Goal: Task Accomplishment & Management: Use online tool/utility

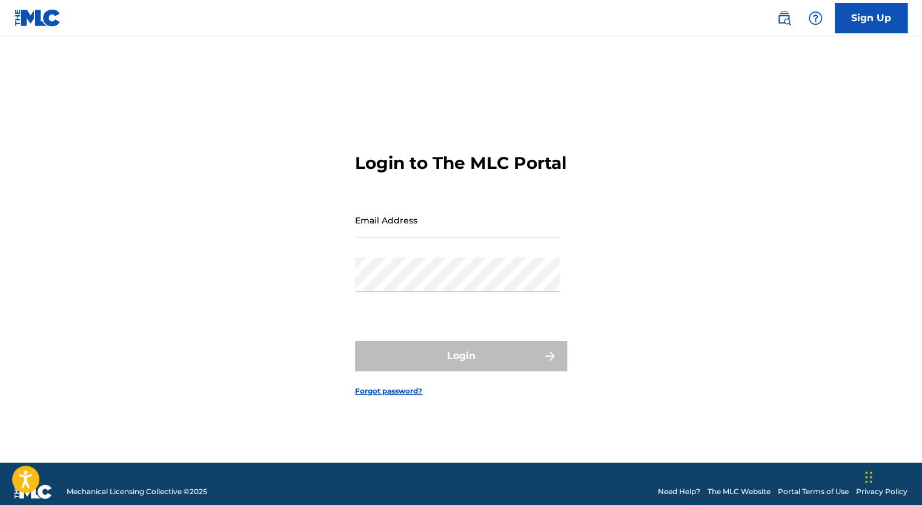
type input "nGilbert@TheGilbertLawFirm.com"
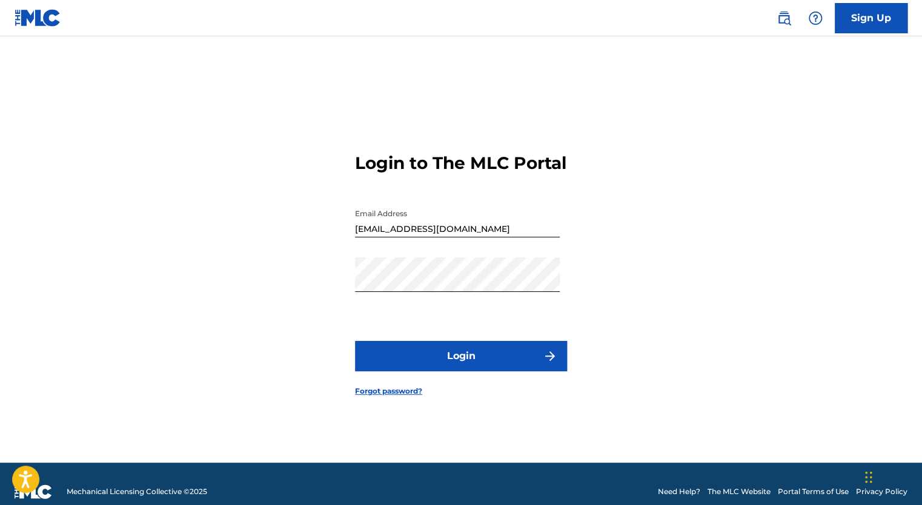
click at [466, 372] on div "Login" at bounding box center [461, 356] width 212 height 30
click at [466, 372] on button "Login" at bounding box center [461, 356] width 212 height 30
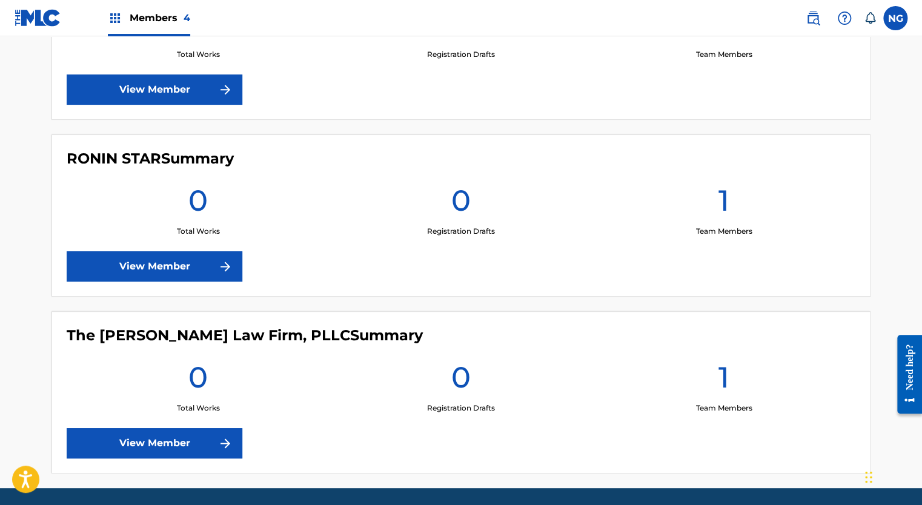
scroll to position [605, 0]
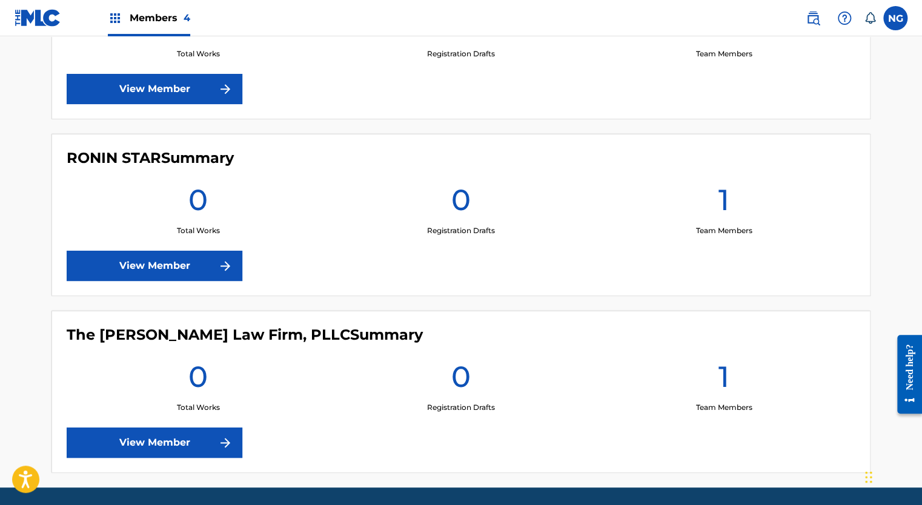
click at [157, 162] on h4 "RONIN STAR Summary" at bounding box center [150, 158] width 167 height 18
click at [159, 267] on link "View Member" at bounding box center [155, 266] width 176 height 30
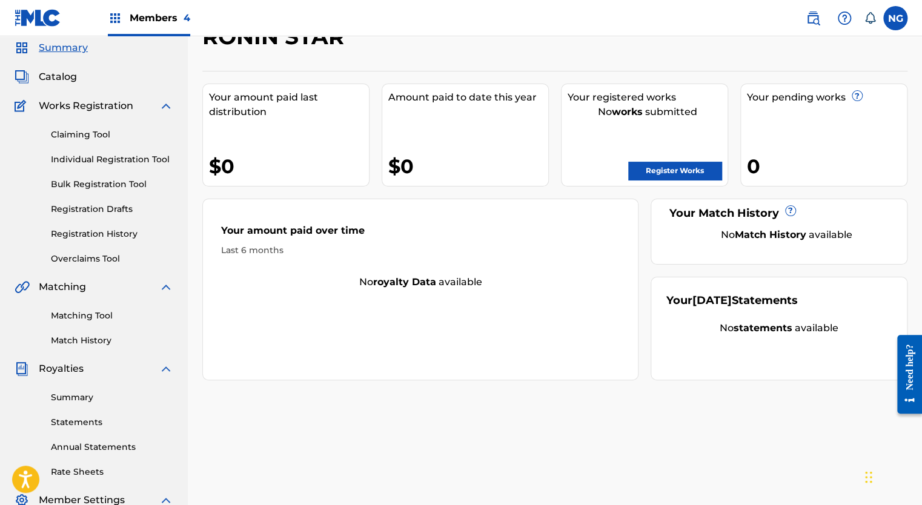
scroll to position [81, 0]
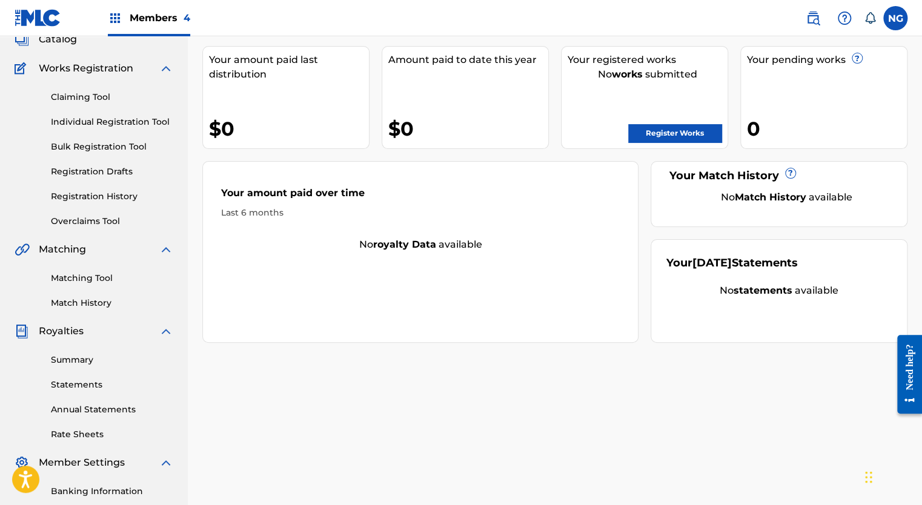
click at [95, 200] on link "Registration History" at bounding box center [112, 196] width 122 height 13
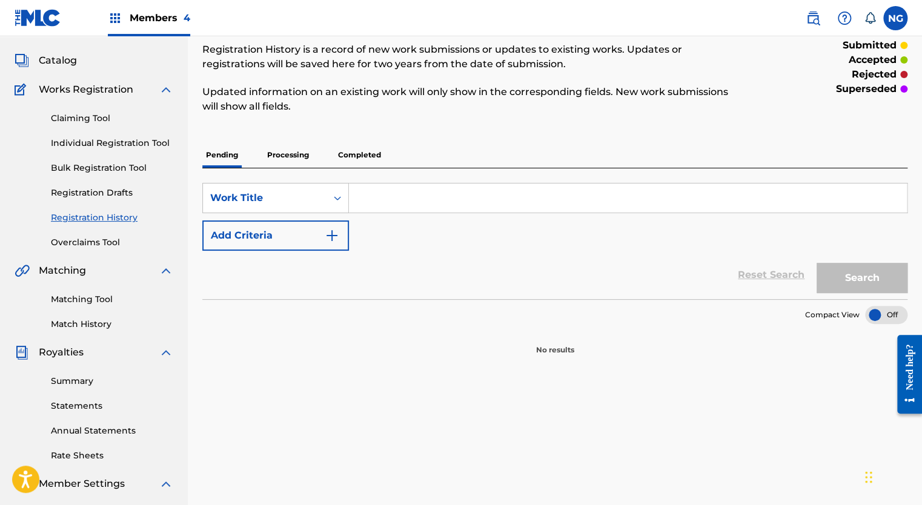
scroll to position [58, 0]
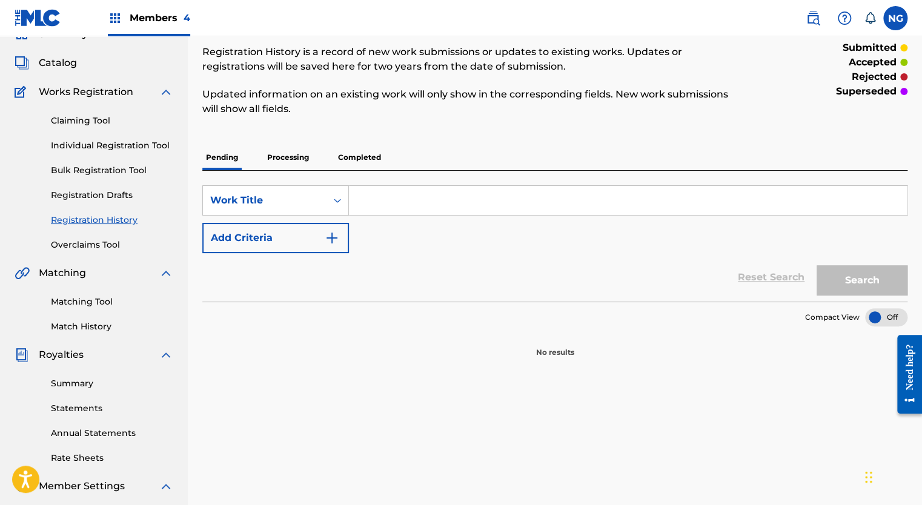
click at [293, 160] on p "Processing" at bounding box center [288, 157] width 49 height 25
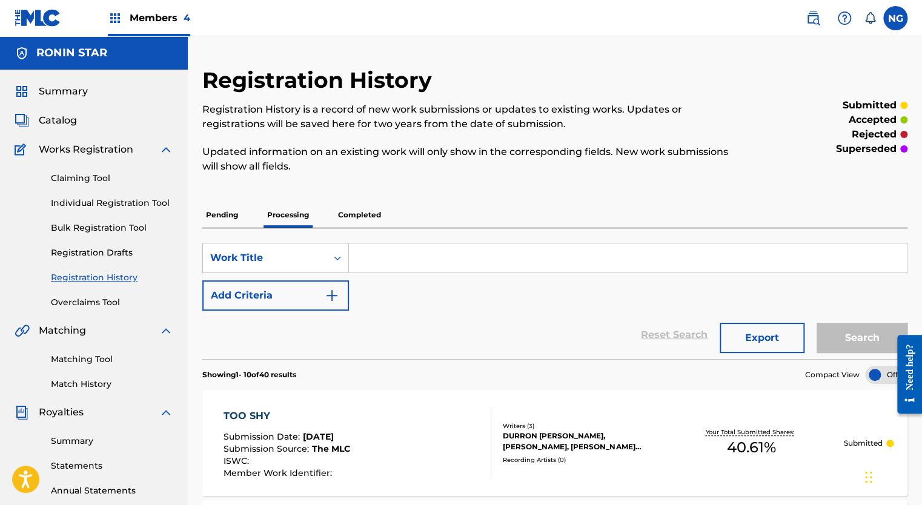
click at [363, 216] on p "Completed" at bounding box center [360, 214] width 50 height 25
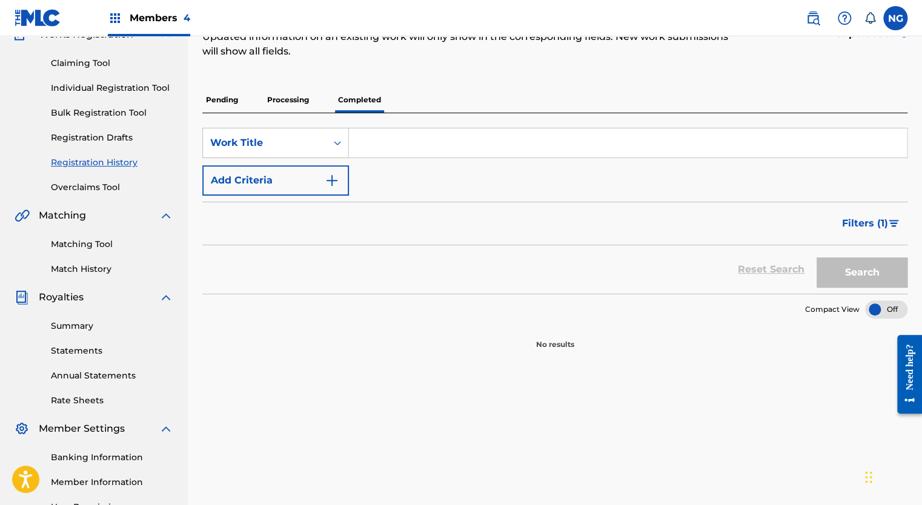
scroll to position [118, 0]
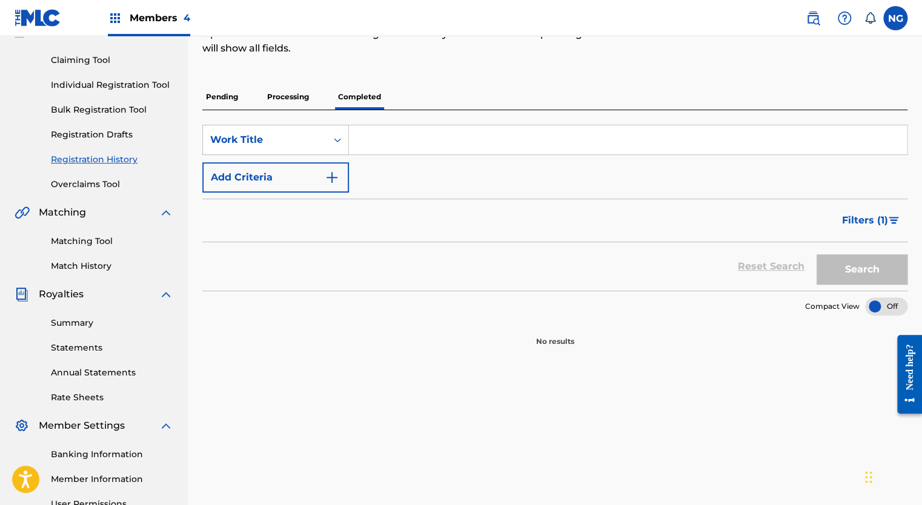
click at [884, 222] on span "Filters ( 1 )" at bounding box center [865, 220] width 46 height 15
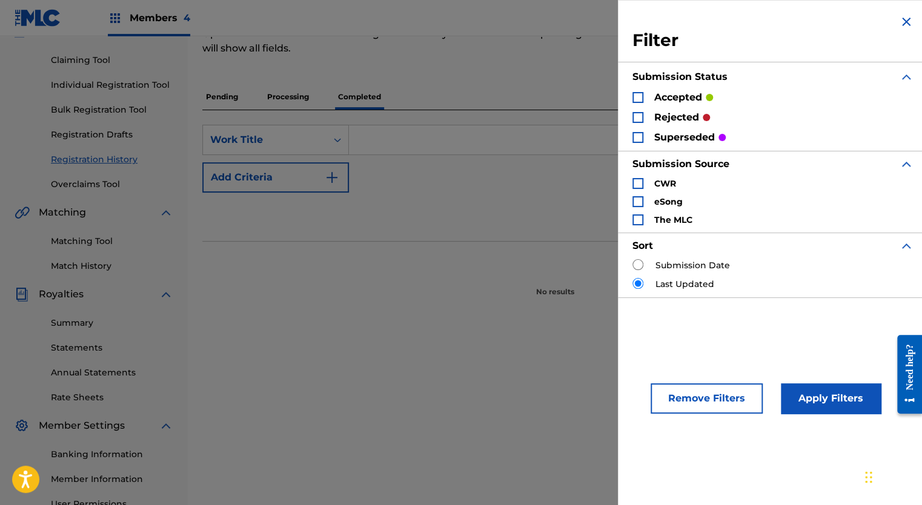
click at [301, 96] on p "Processing" at bounding box center [288, 96] width 49 height 25
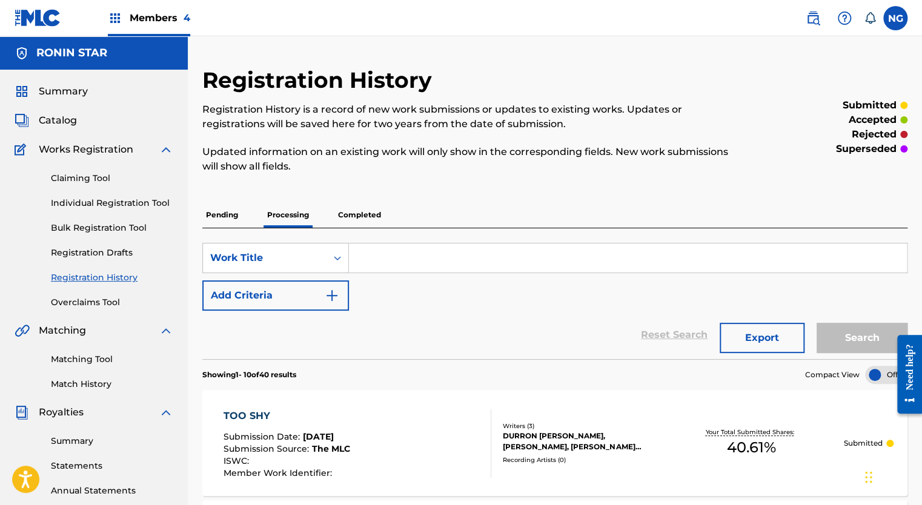
click at [80, 177] on link "Claiming Tool" at bounding box center [112, 178] width 122 height 13
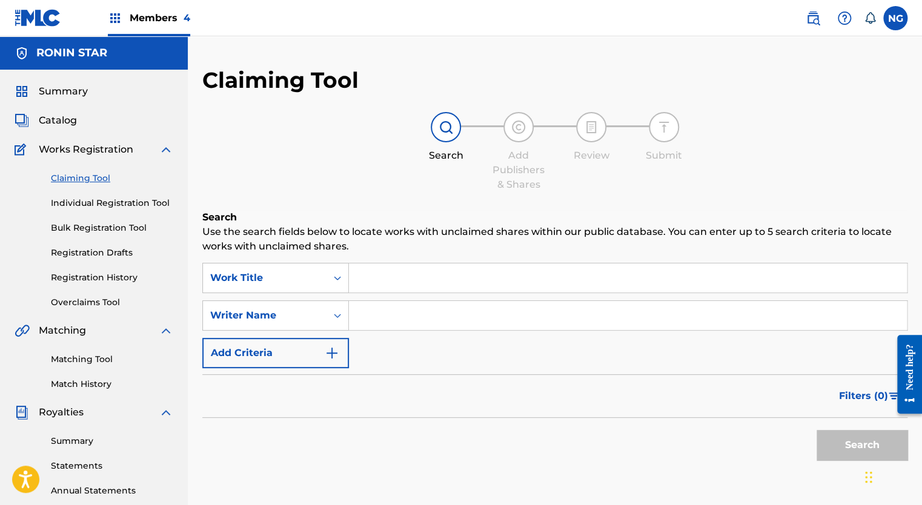
click at [395, 321] on input "Search Form" at bounding box center [628, 315] width 558 height 29
type input "durron butler"
click at [848, 449] on button "Search" at bounding box center [862, 445] width 91 height 30
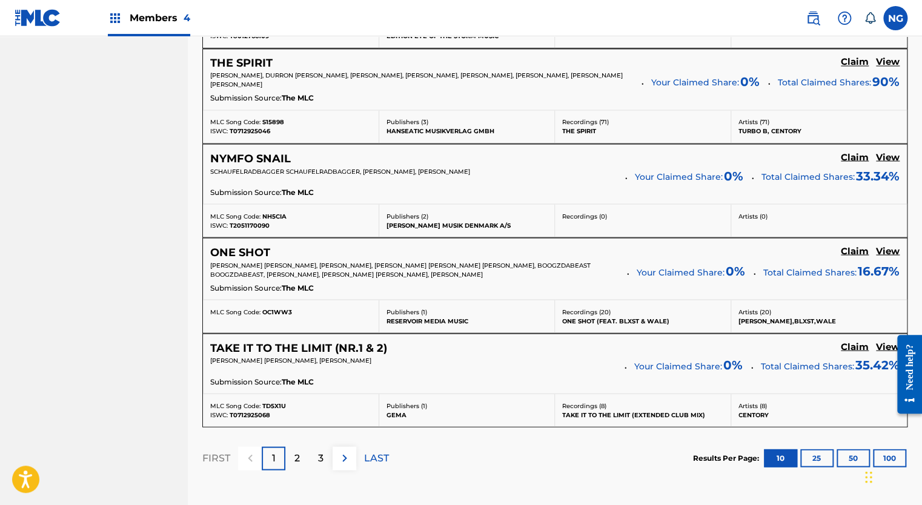
scroll to position [1099, 0]
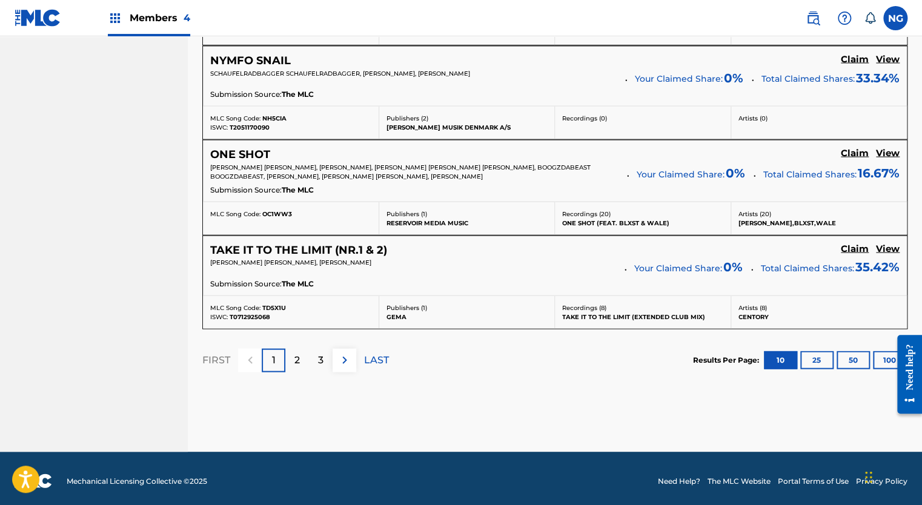
click at [318, 363] on div "3" at bounding box center [321, 360] width 24 height 24
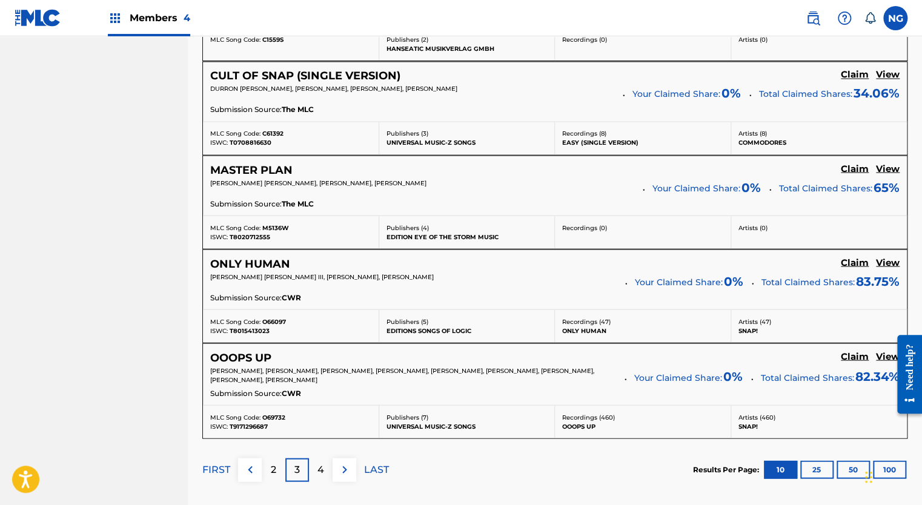
scroll to position [1096, 0]
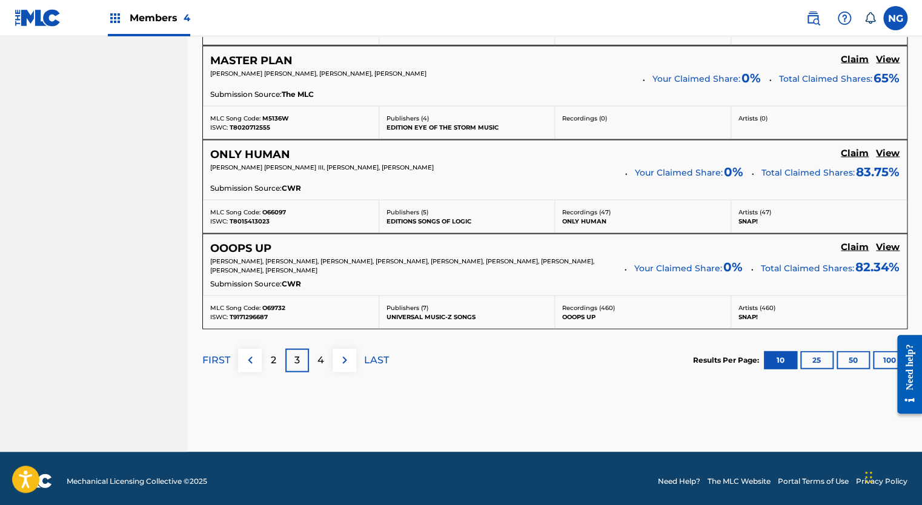
click at [324, 353] on p "4" at bounding box center [321, 360] width 7 height 15
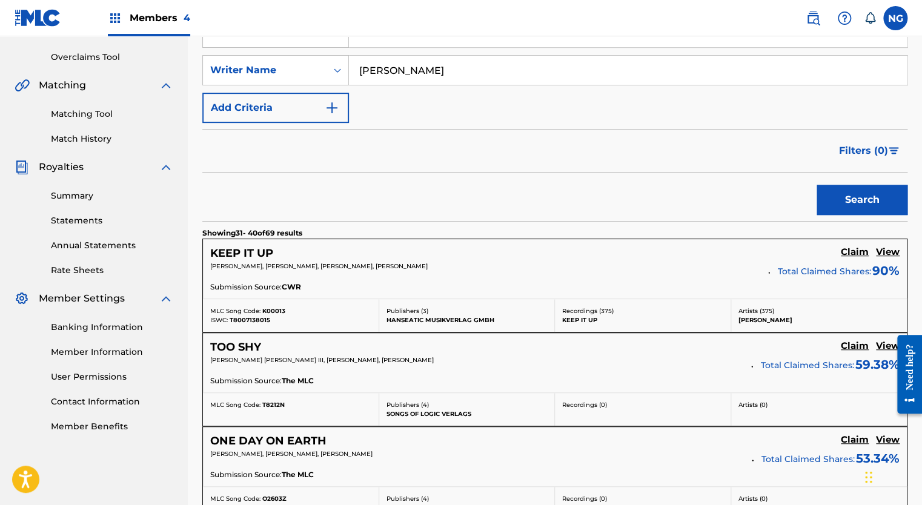
scroll to position [1095, 0]
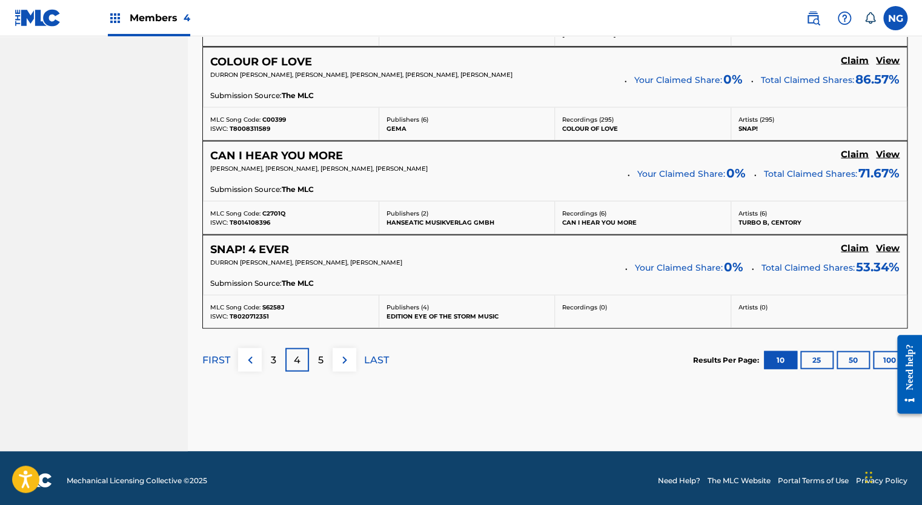
click at [318, 358] on p "5" at bounding box center [320, 360] width 5 height 15
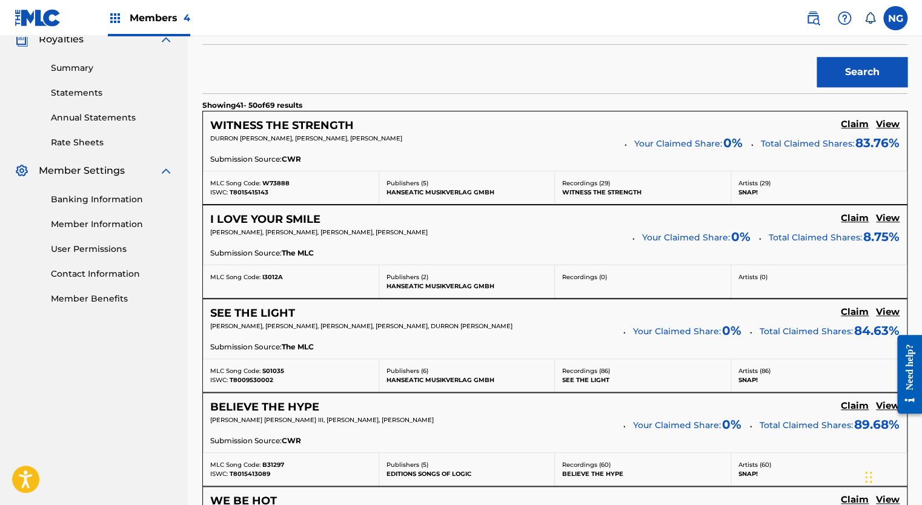
scroll to position [373, 0]
click at [850, 127] on h5 "Claim" at bounding box center [855, 125] width 28 height 12
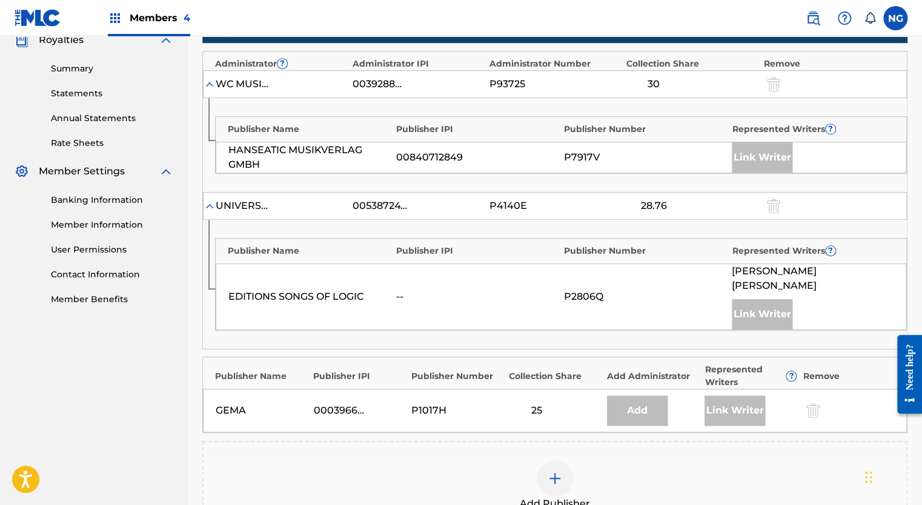
click at [558, 472] on img at bounding box center [555, 479] width 15 height 15
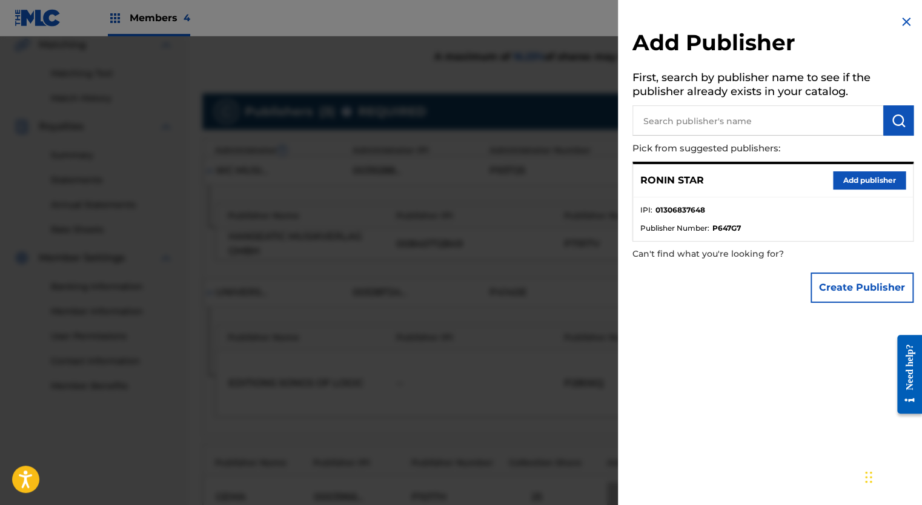
scroll to position [288, 0]
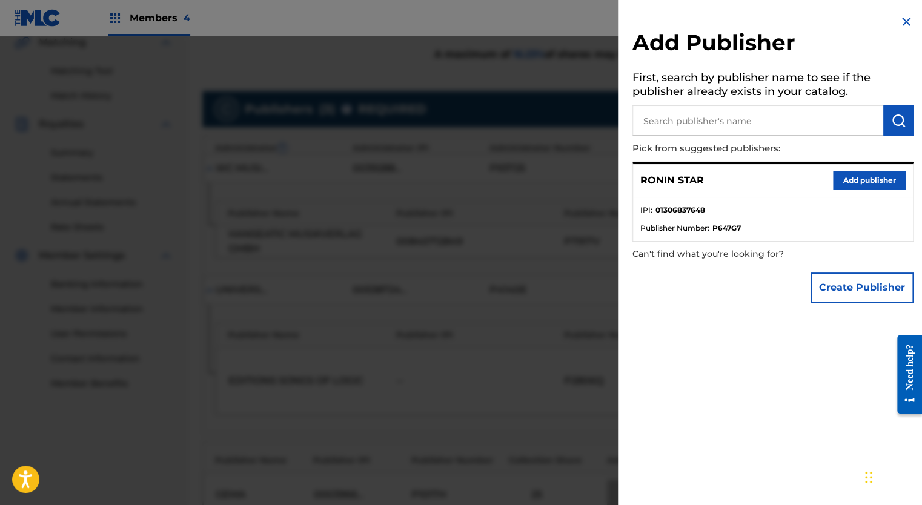
drag, startPoint x: 701, startPoint y: 376, endPoint x: 887, endPoint y: 39, distance: 385.2
click at [887, 39] on h2 "Add Publisher" at bounding box center [773, 44] width 281 height 31
click at [862, 181] on button "Add publisher" at bounding box center [869, 181] width 73 height 18
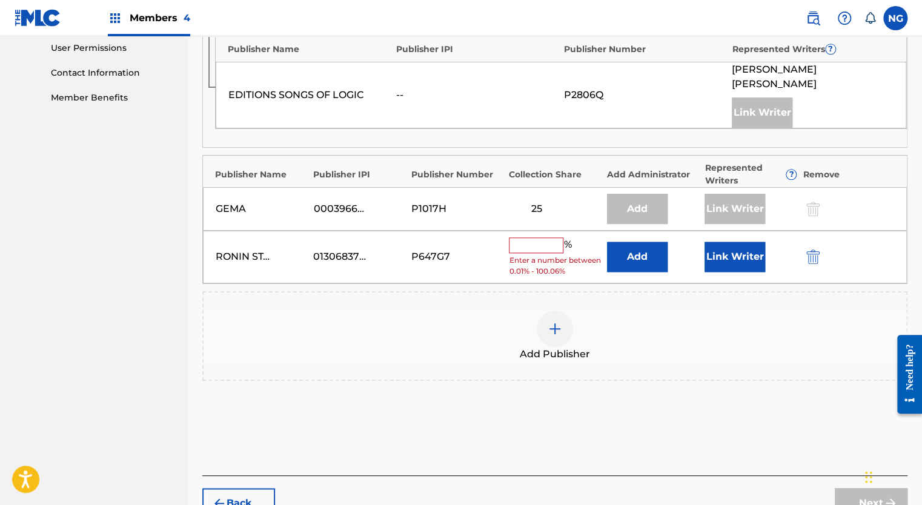
scroll to position [594, 0]
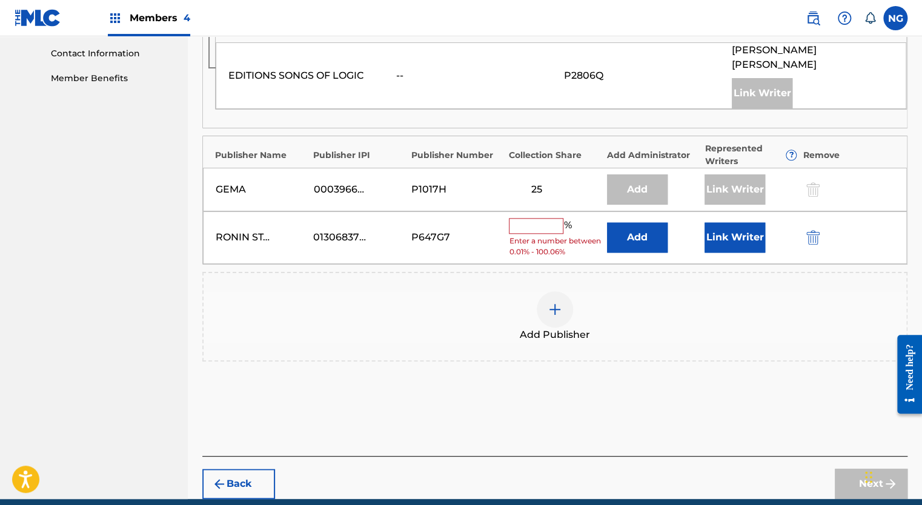
click at [544, 218] on input "text" at bounding box center [536, 226] width 55 height 16
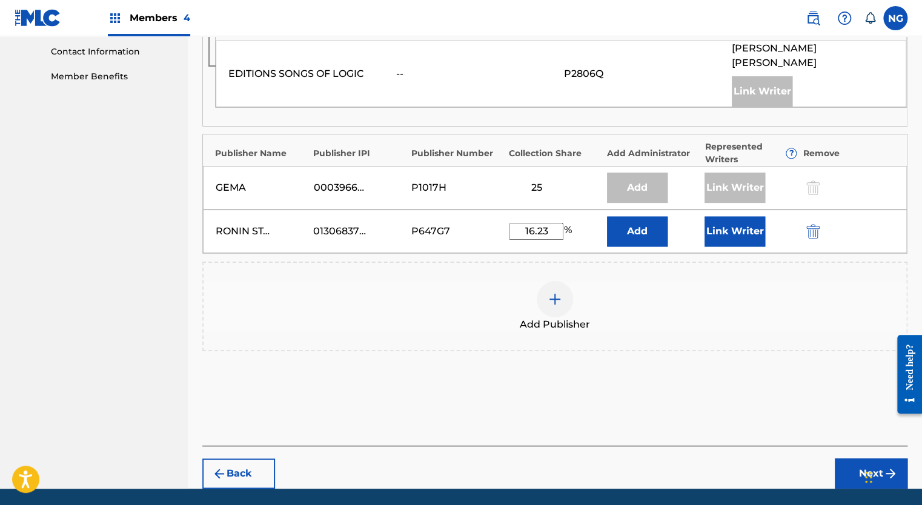
scroll to position [619, 0]
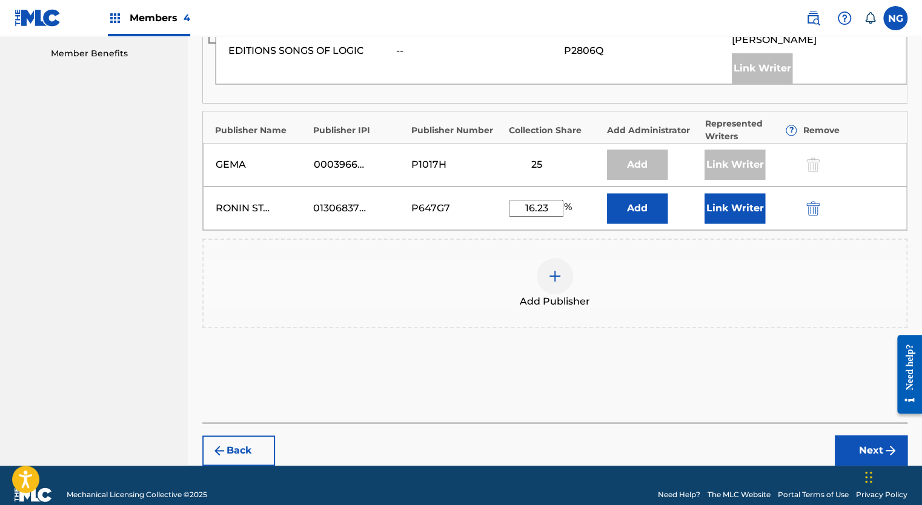
type input "16.23"
click at [858, 436] on button "Next" at bounding box center [871, 451] width 73 height 30
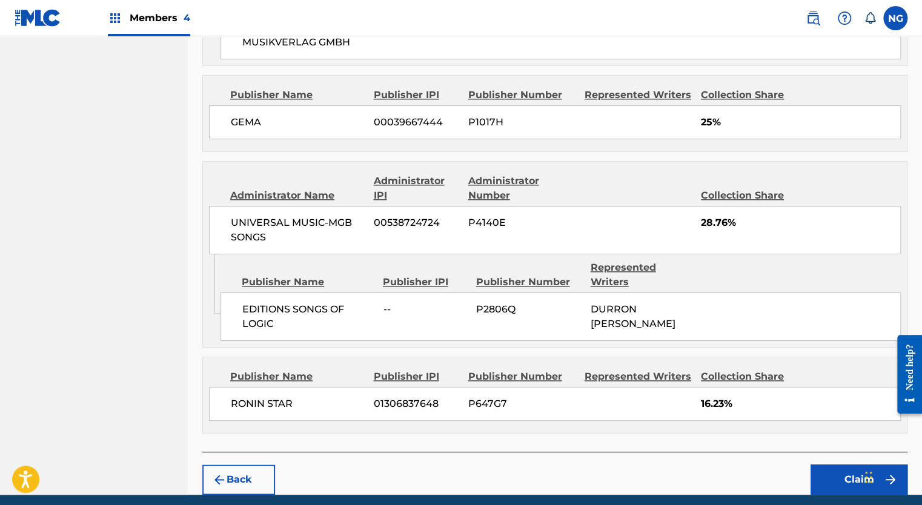
scroll to position [670, 0]
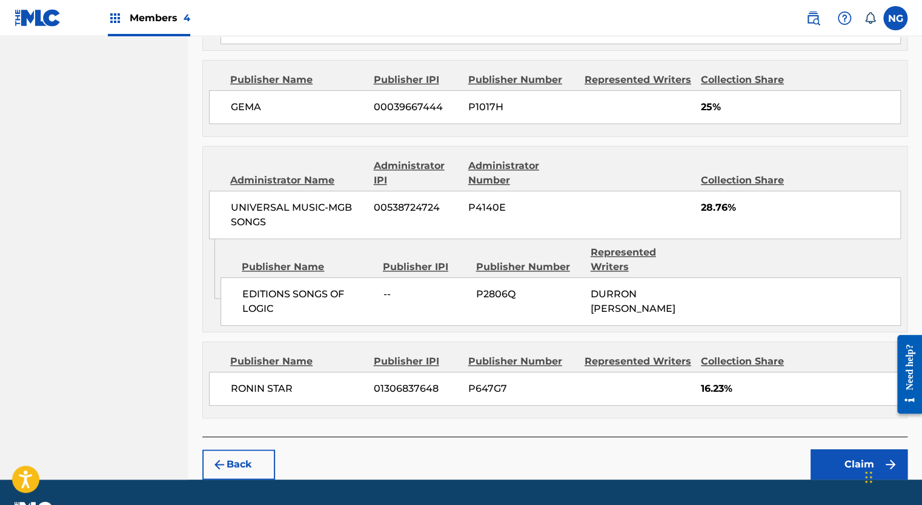
click at [848, 450] on button "Claim" at bounding box center [859, 465] width 97 height 30
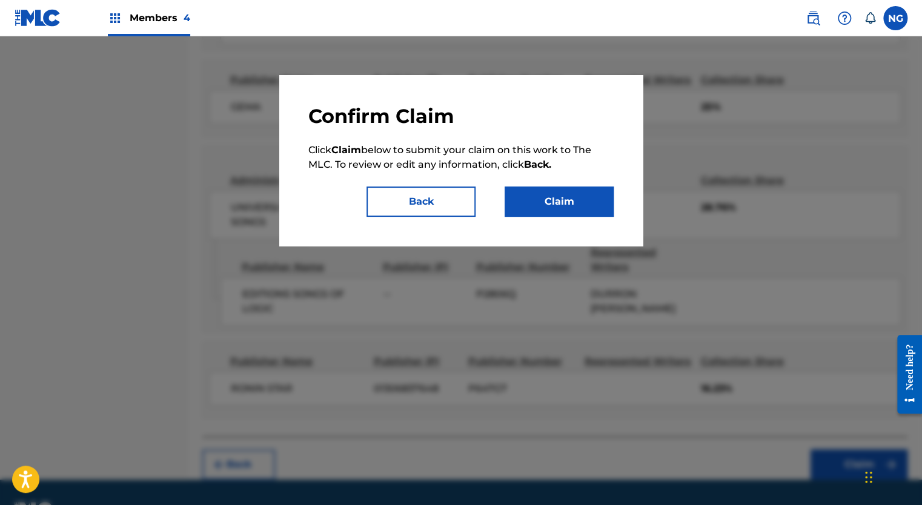
click at [596, 214] on button "Claim" at bounding box center [559, 202] width 109 height 30
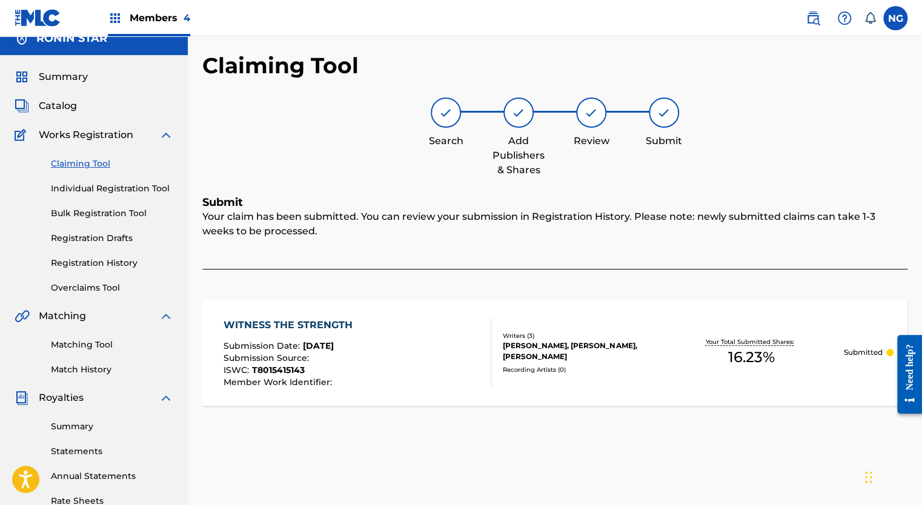
scroll to position [10, 0]
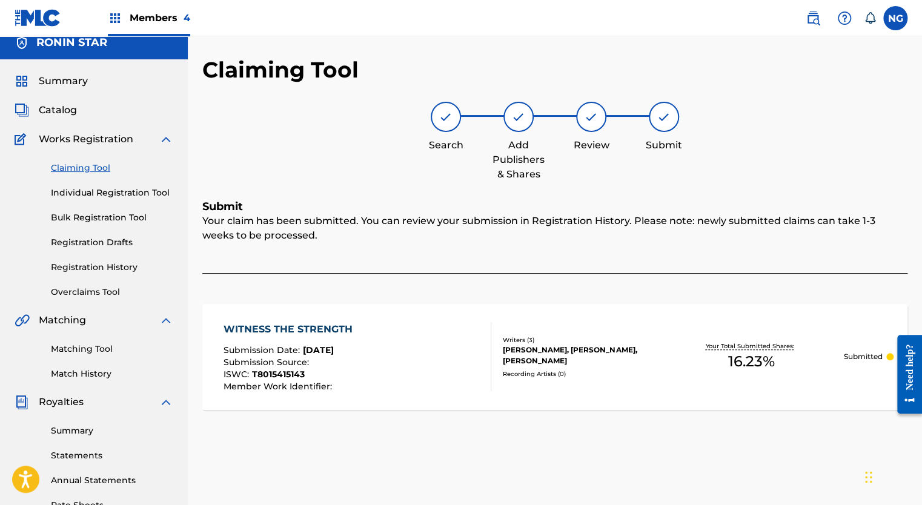
click at [82, 162] on link "Claiming Tool" at bounding box center [112, 168] width 122 height 13
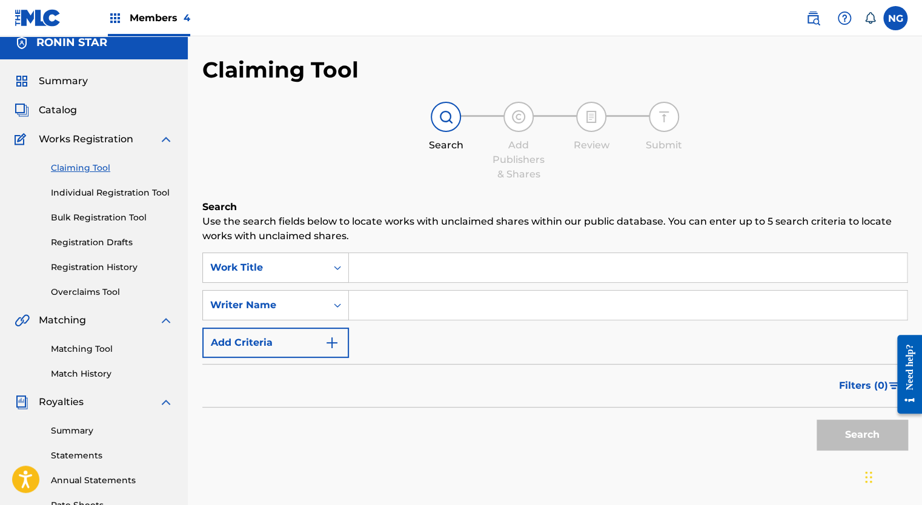
scroll to position [0, 0]
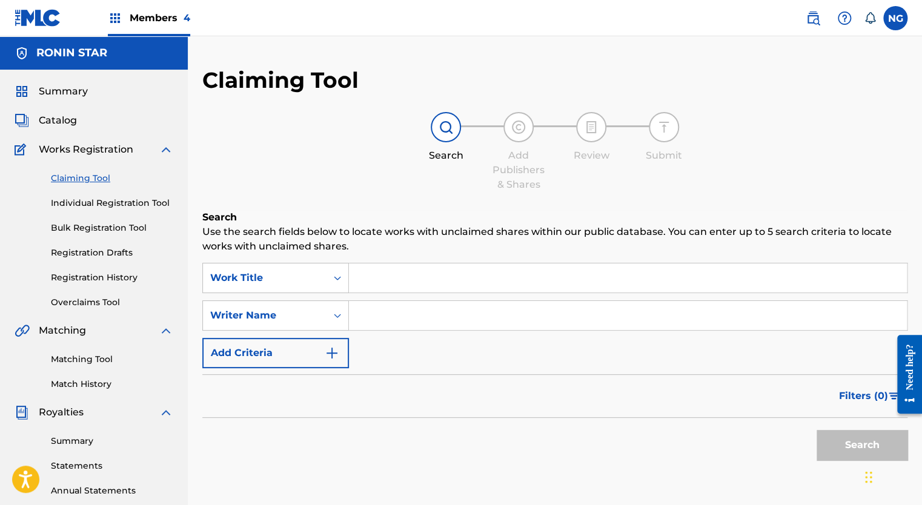
click at [378, 319] on input "Search Form" at bounding box center [628, 315] width 558 height 29
type input "durron butler"
click at [853, 442] on button "Search" at bounding box center [862, 445] width 91 height 30
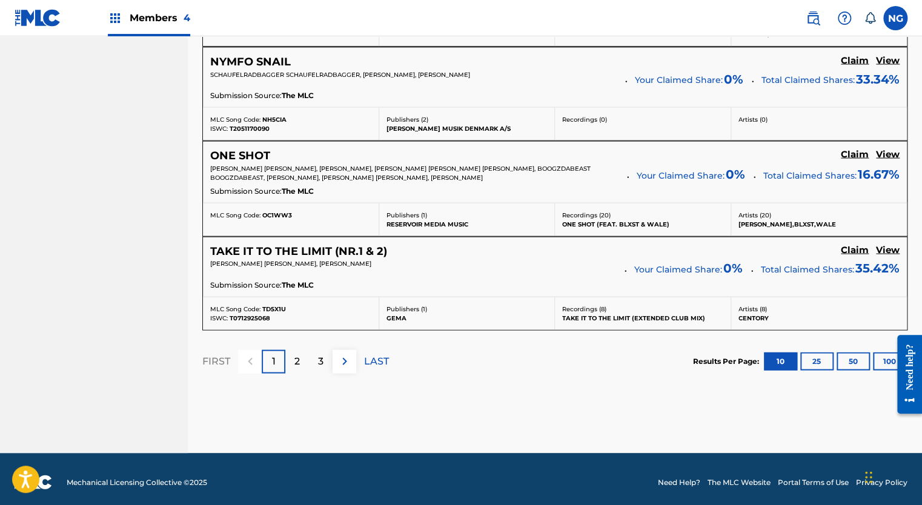
scroll to position [1099, 0]
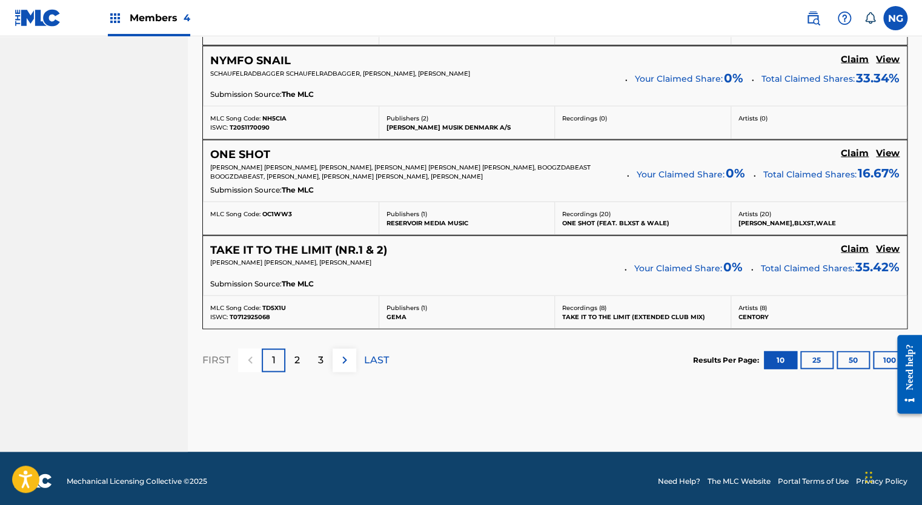
click at [343, 353] on img at bounding box center [345, 360] width 15 height 15
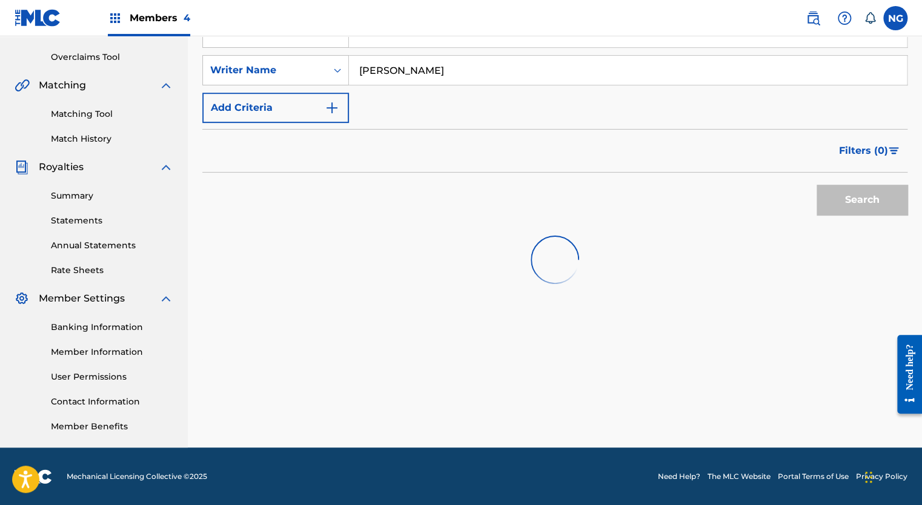
scroll to position [1095, 0]
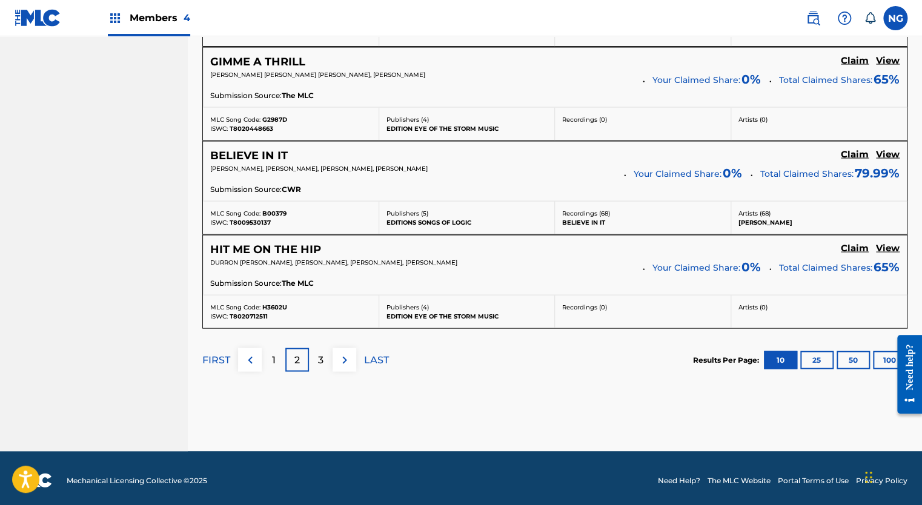
click at [342, 358] on img at bounding box center [345, 360] width 15 height 15
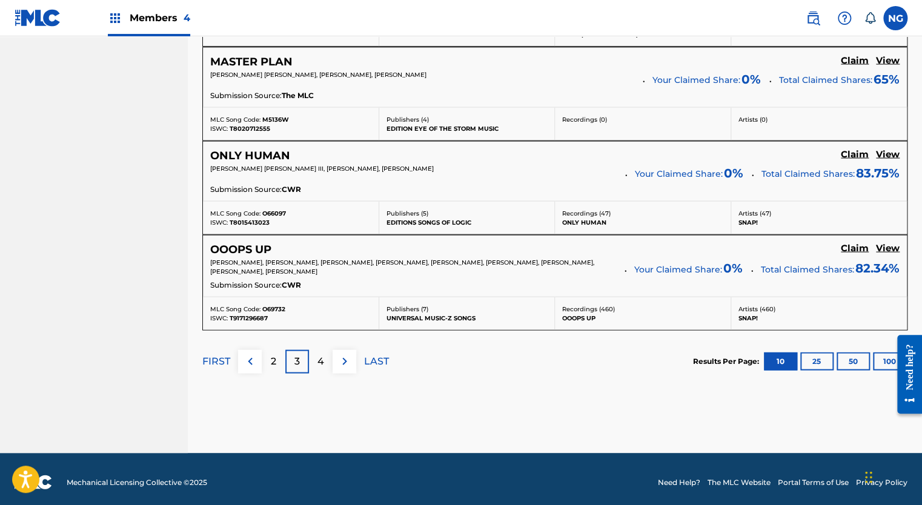
click at [342, 358] on img at bounding box center [345, 361] width 15 height 15
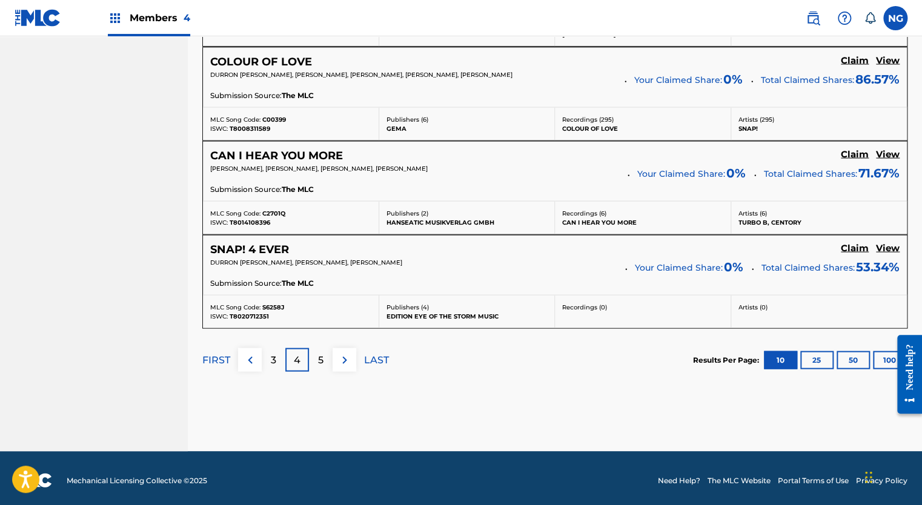
click at [325, 353] on div "5" at bounding box center [321, 360] width 24 height 24
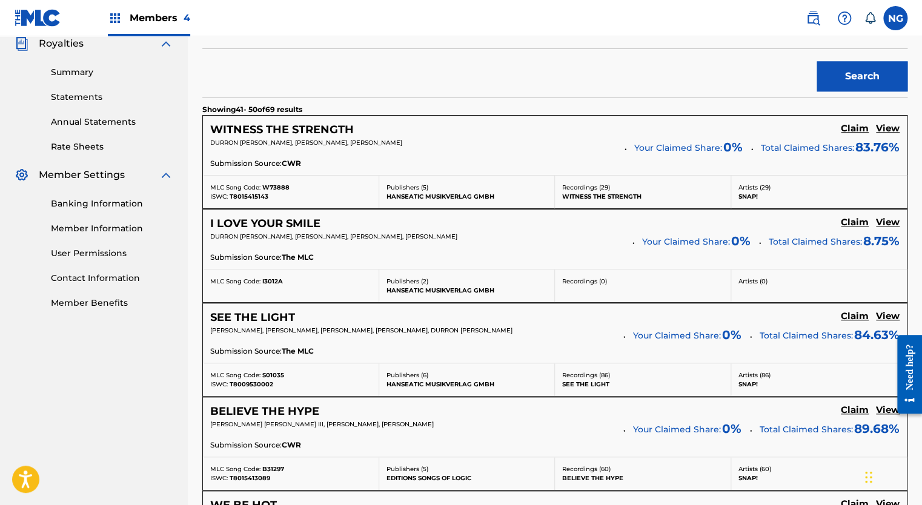
scroll to position [381, 0]
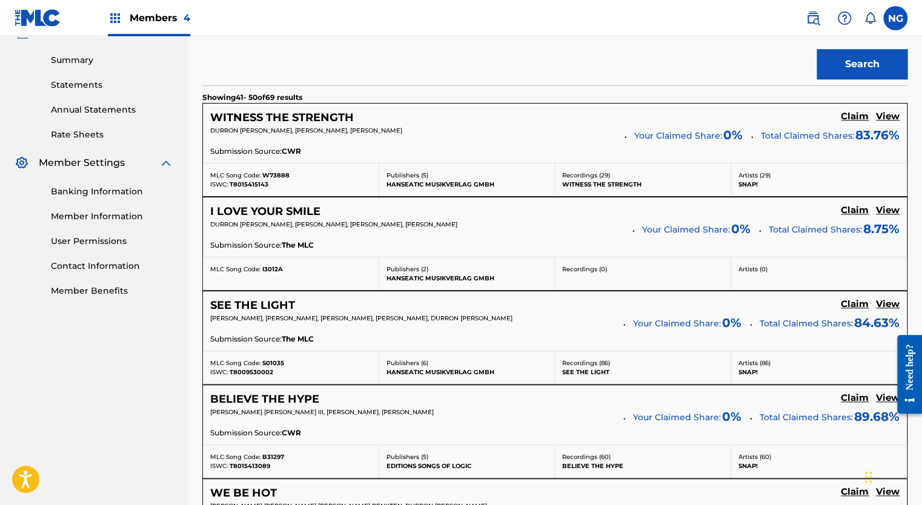
click at [861, 122] on h5 "Claim" at bounding box center [855, 117] width 28 height 12
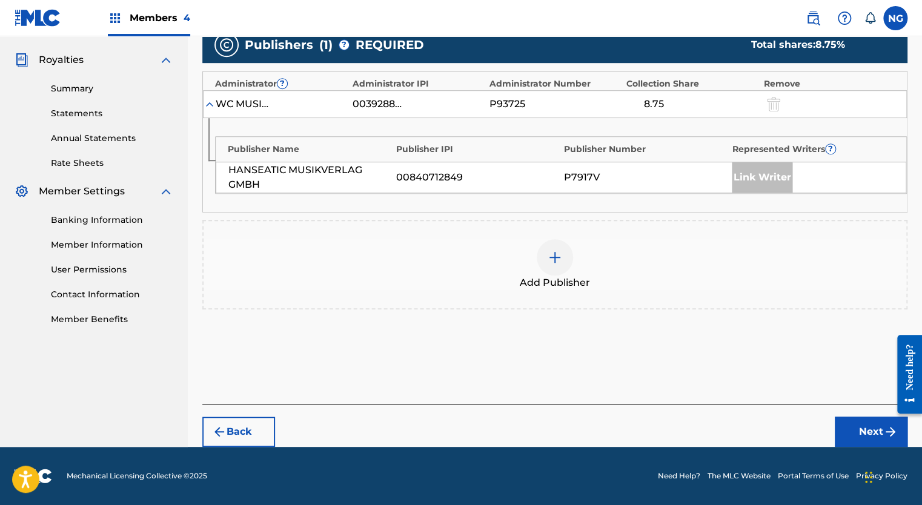
scroll to position [351, 0]
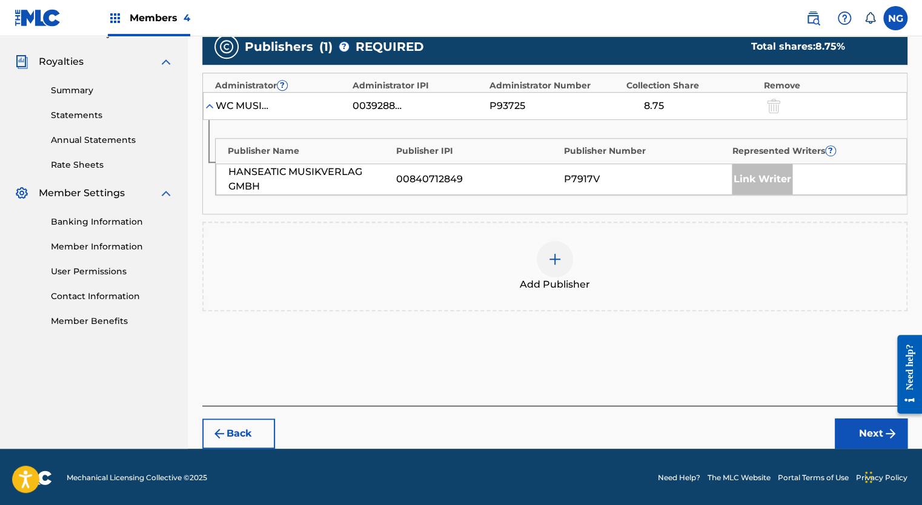
click at [555, 258] on img at bounding box center [555, 259] width 15 height 15
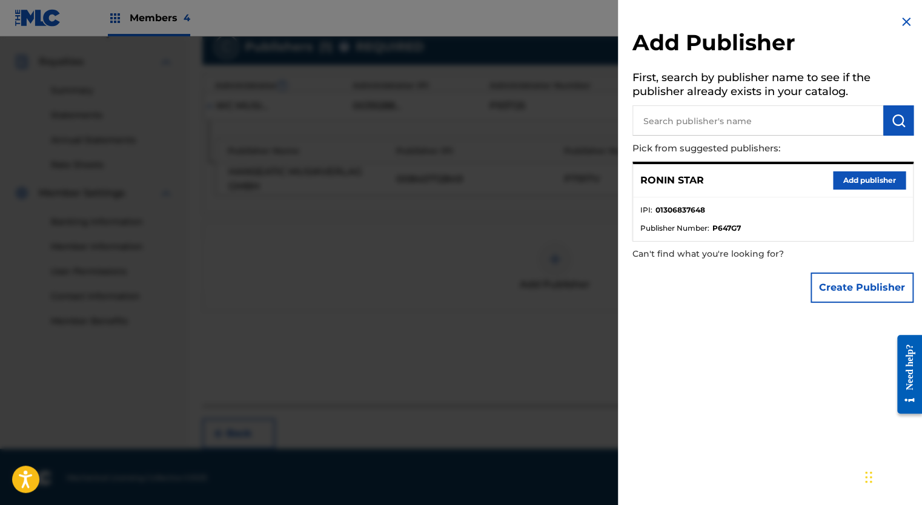
click at [853, 182] on button "Add publisher" at bounding box center [869, 181] width 73 height 18
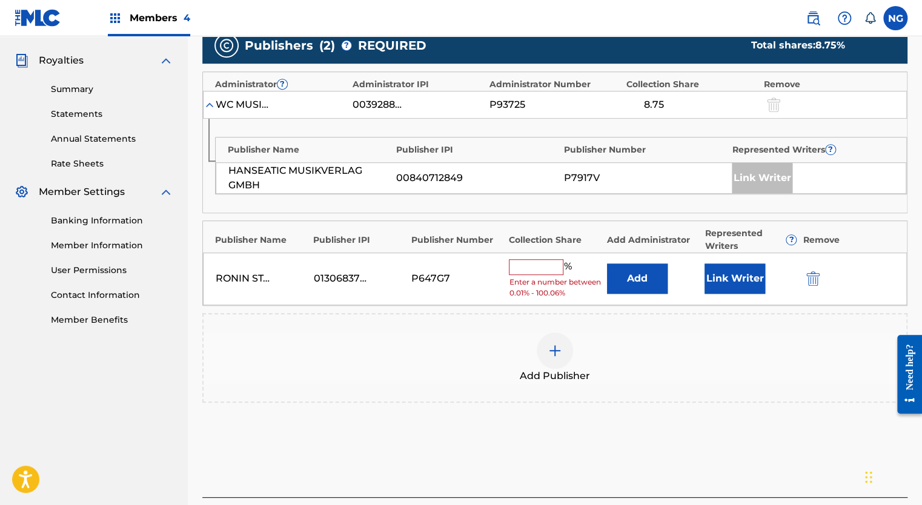
scroll to position [353, 0]
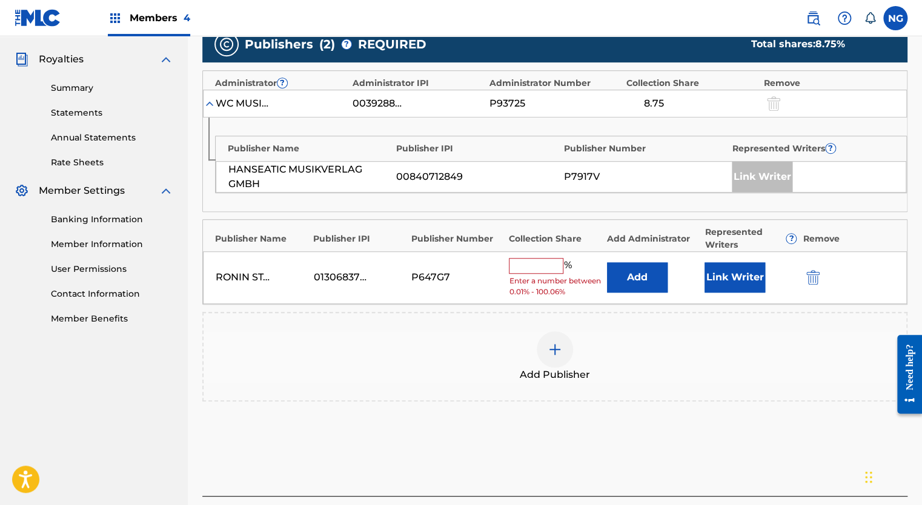
click at [537, 267] on input "text" at bounding box center [536, 266] width 55 height 16
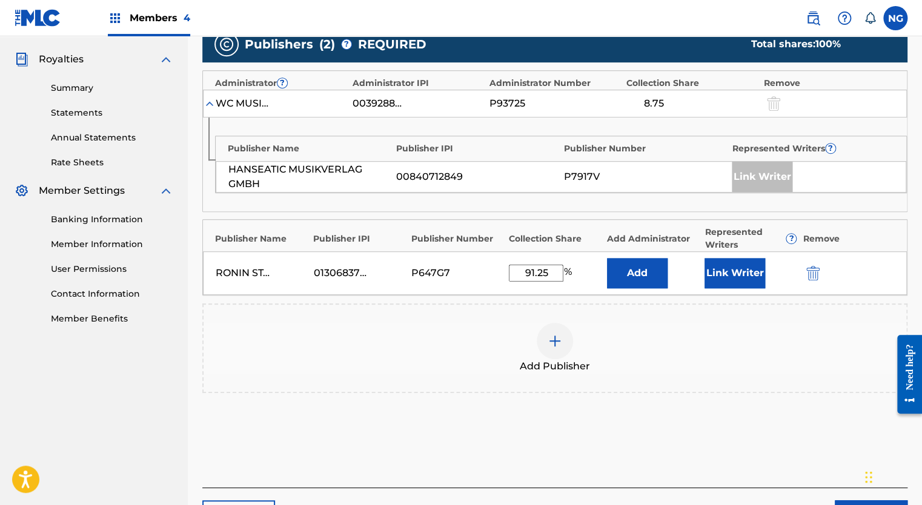
type input "91.25"
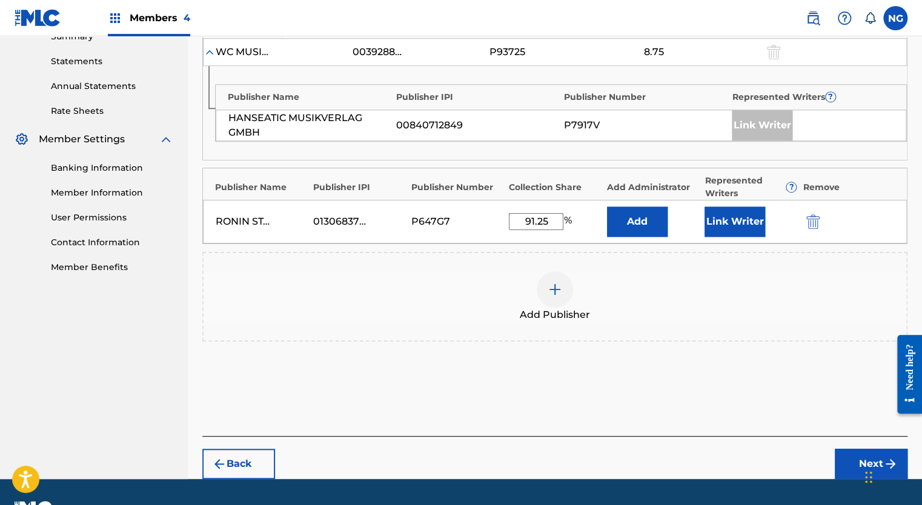
scroll to position [434, 0]
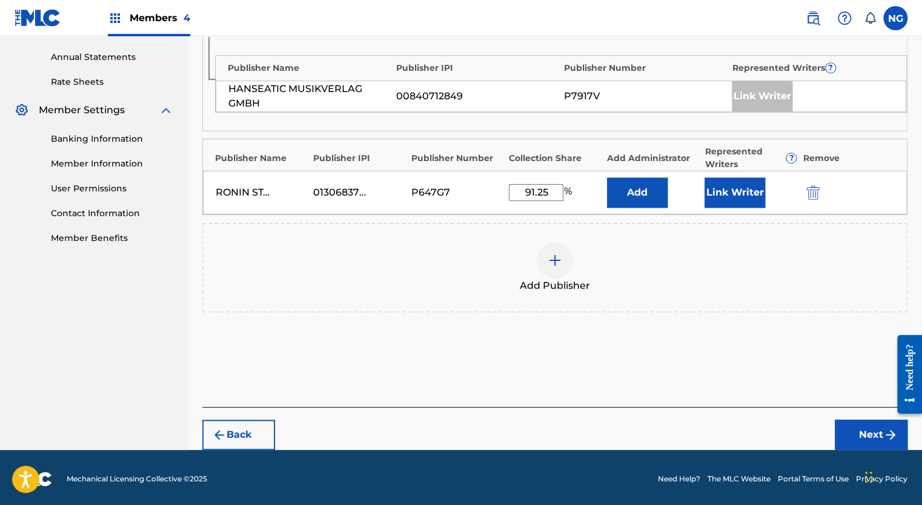
click at [857, 421] on button "Next" at bounding box center [871, 435] width 73 height 30
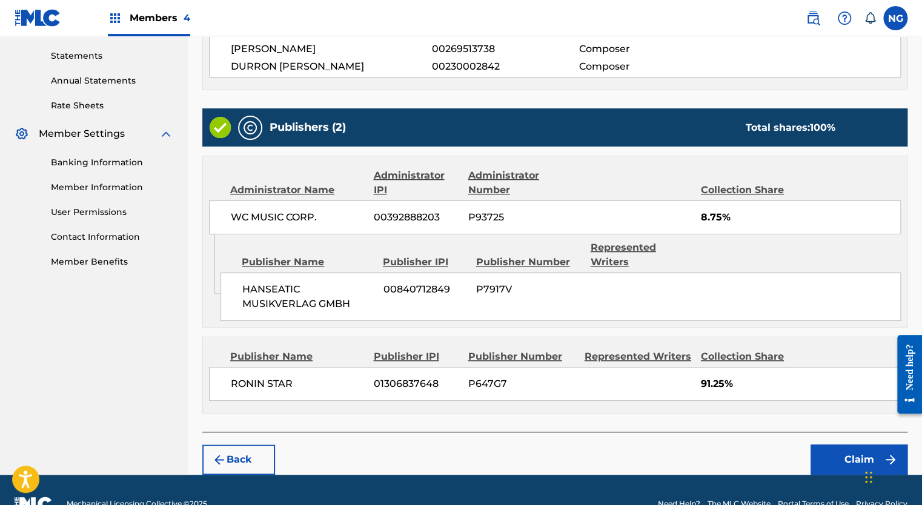
scroll to position [422, 0]
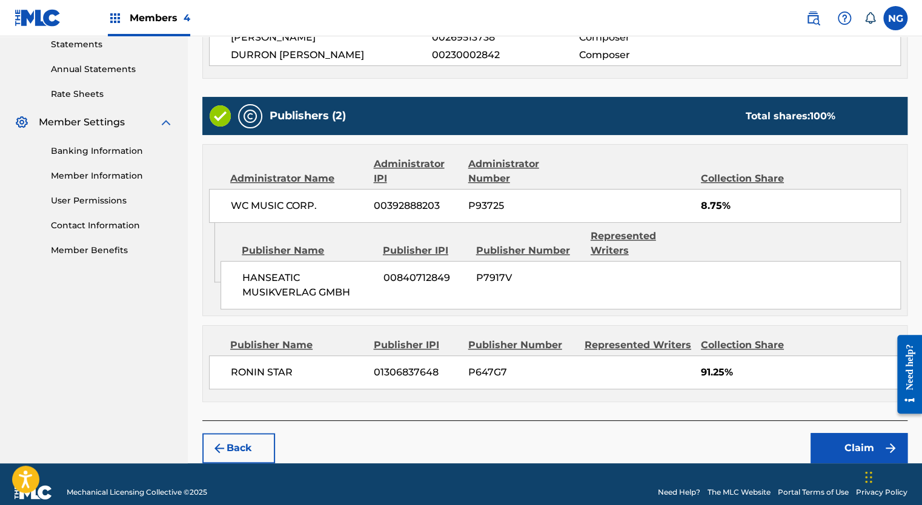
click at [862, 435] on button "Claim" at bounding box center [859, 448] width 97 height 30
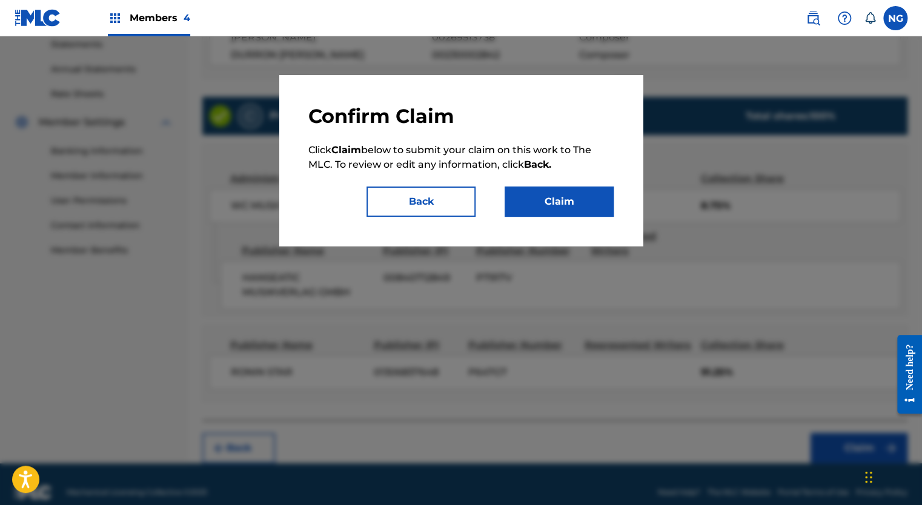
click at [584, 206] on button "Claim" at bounding box center [559, 202] width 109 height 30
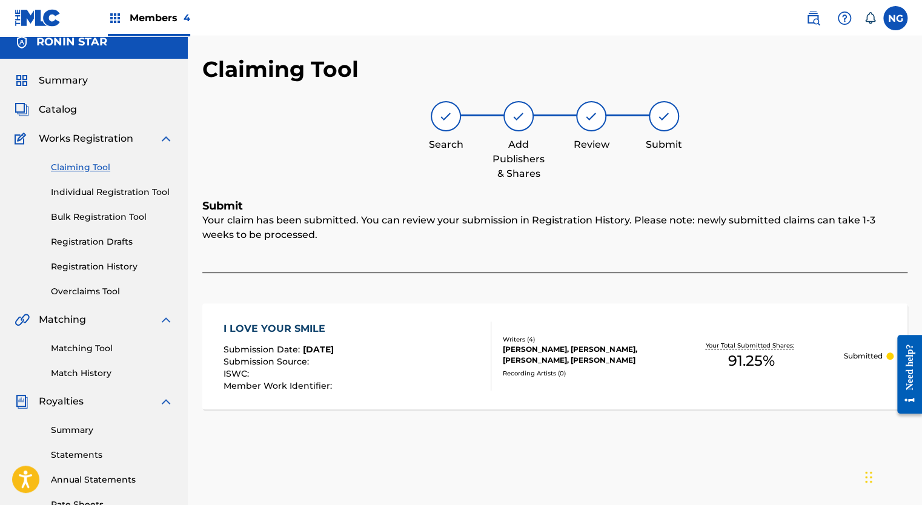
scroll to position [0, 0]
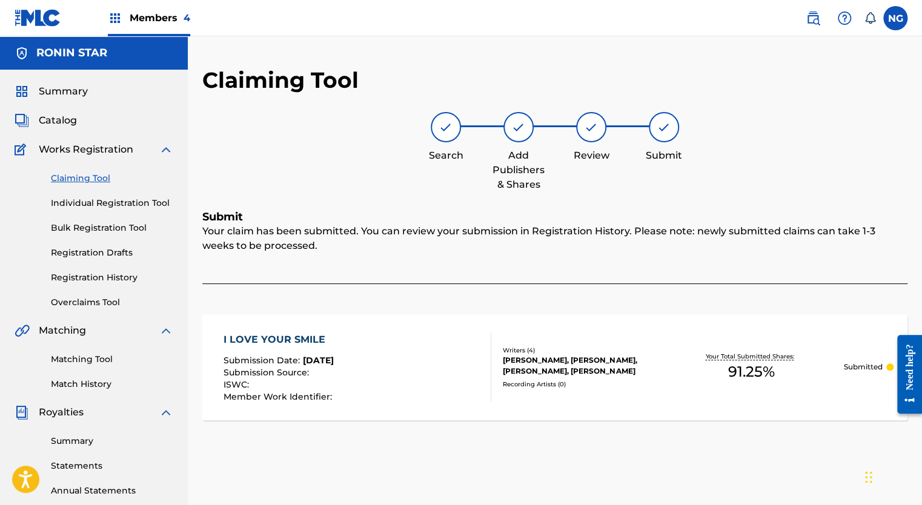
click at [87, 173] on link "Claiming Tool" at bounding box center [112, 178] width 122 height 13
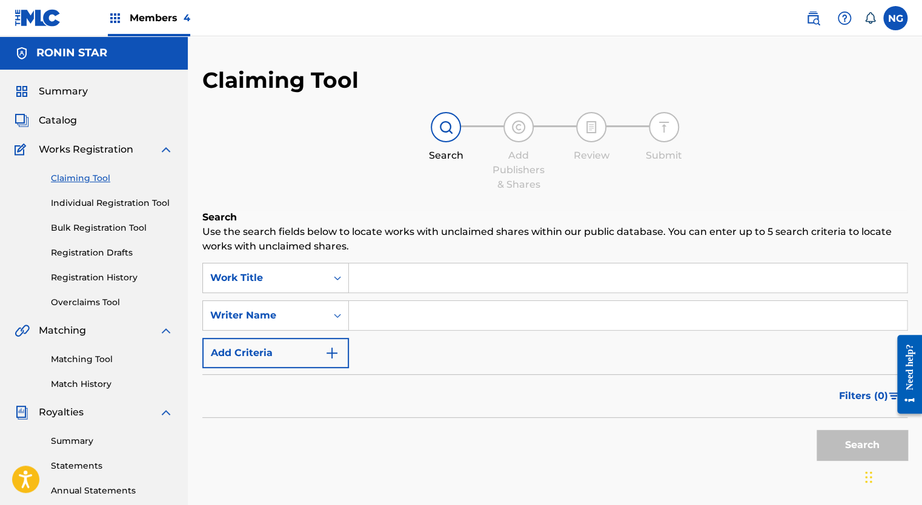
click at [546, 321] on input "Search Form" at bounding box center [628, 315] width 558 height 29
type input "durron butler"
click at [864, 445] on button "Search" at bounding box center [862, 445] width 91 height 30
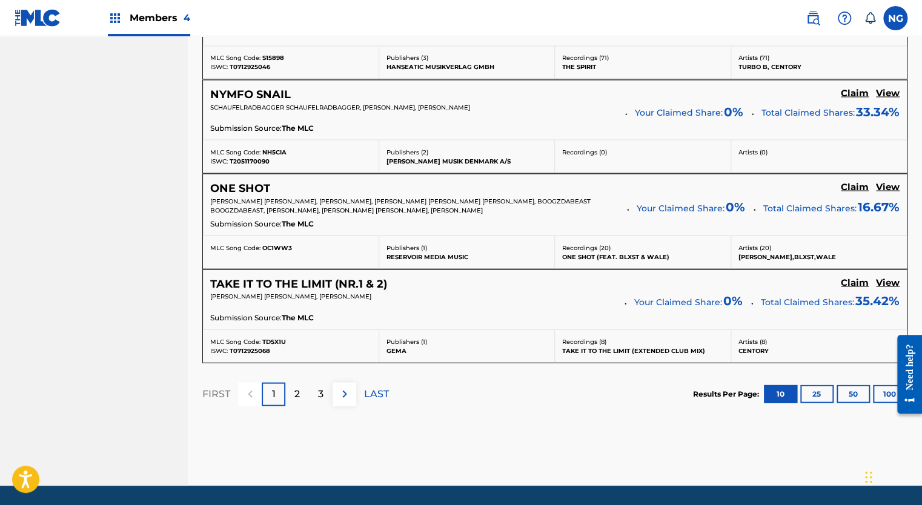
scroll to position [1099, 0]
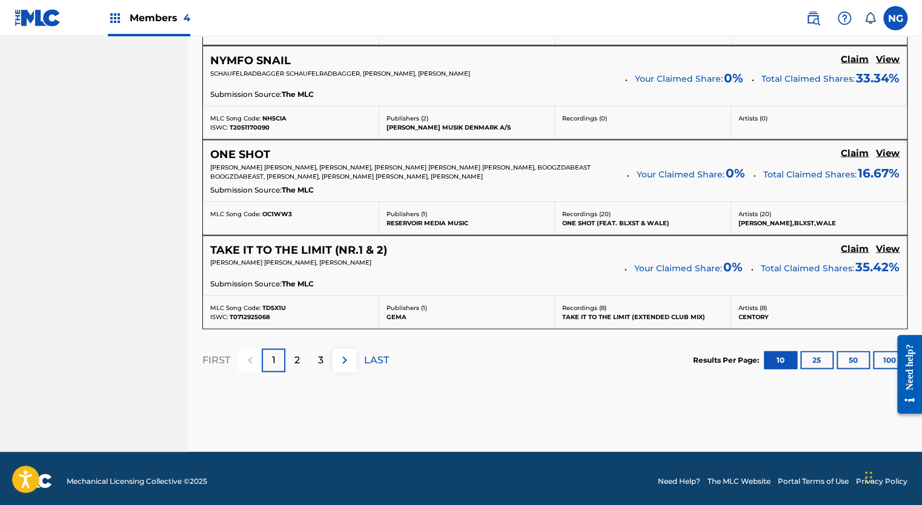
click at [375, 353] on p "LAST" at bounding box center [376, 360] width 25 height 15
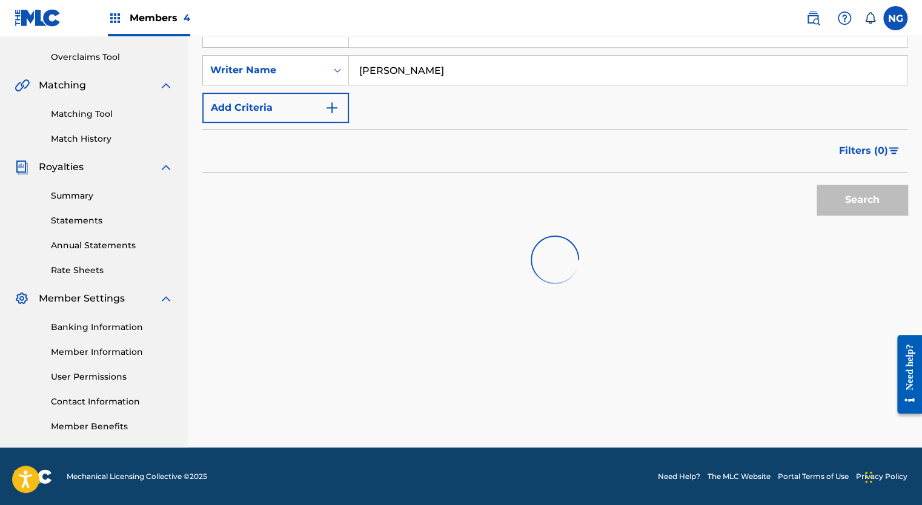
scroll to position [1001, 0]
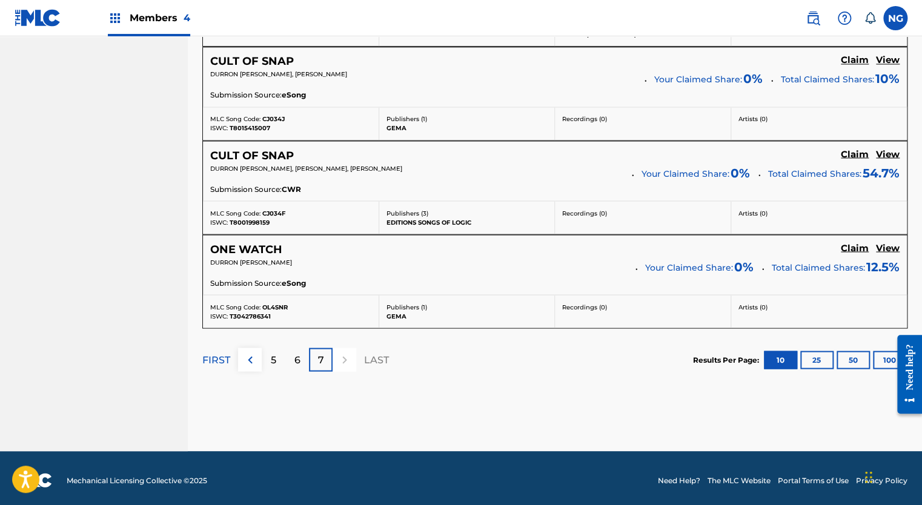
click at [278, 355] on div "5" at bounding box center [274, 360] width 24 height 24
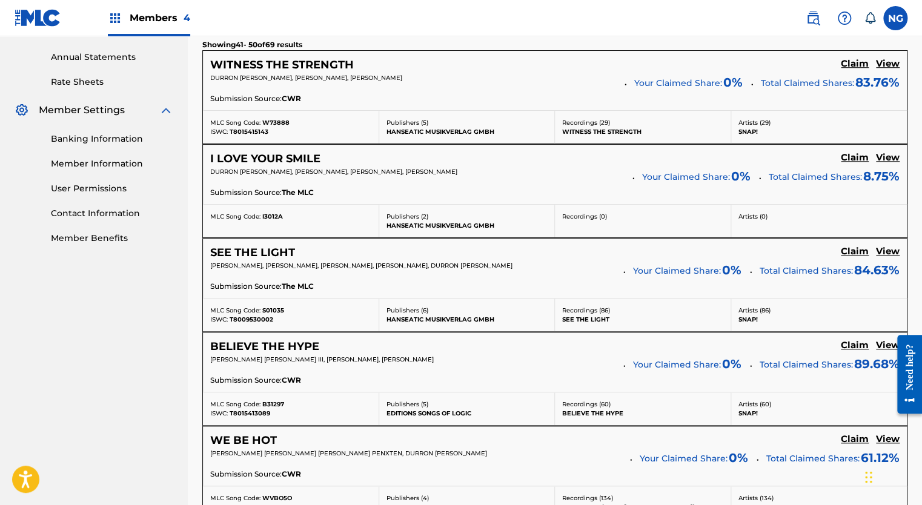
scroll to position [438, 0]
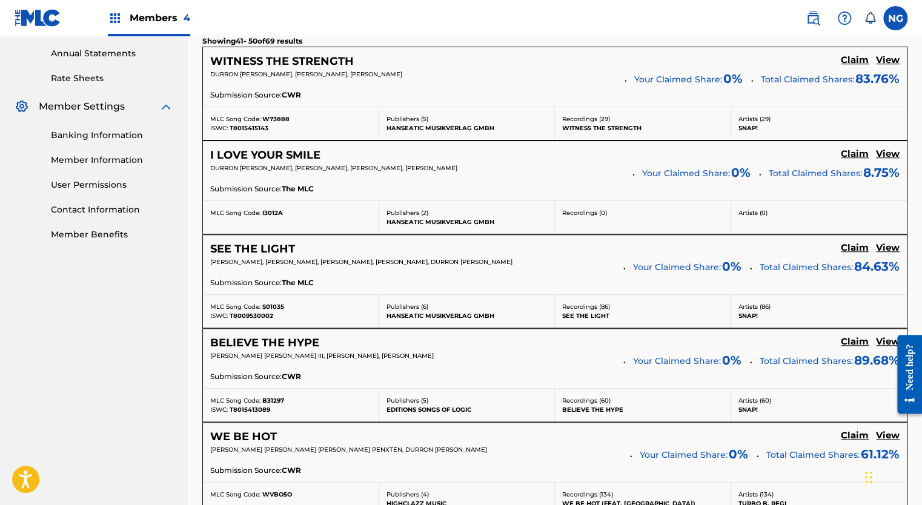
click at [856, 66] on h5 "Claim" at bounding box center [855, 61] width 28 height 12
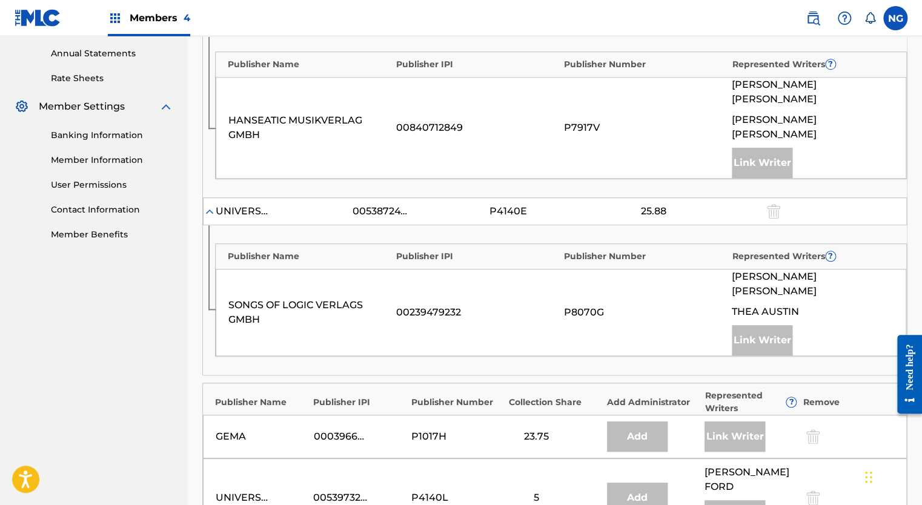
scroll to position [701, 0]
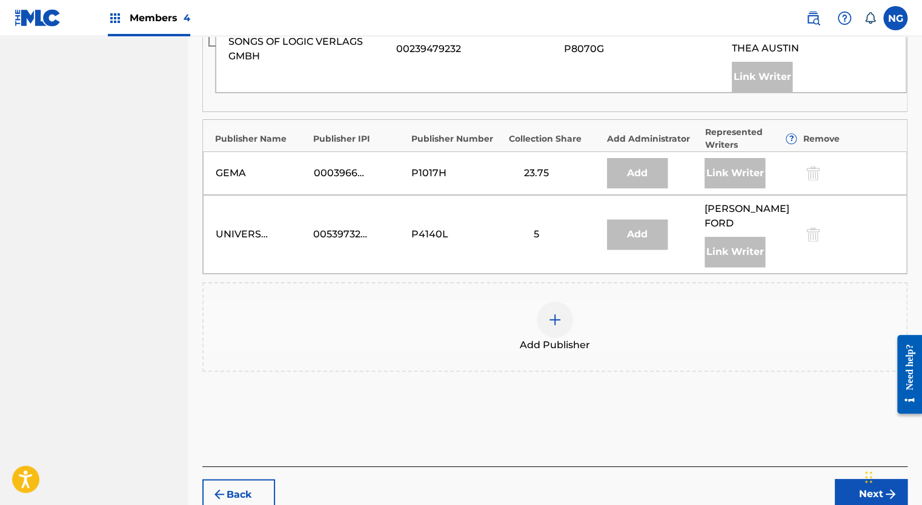
click at [558, 313] on img at bounding box center [555, 320] width 15 height 15
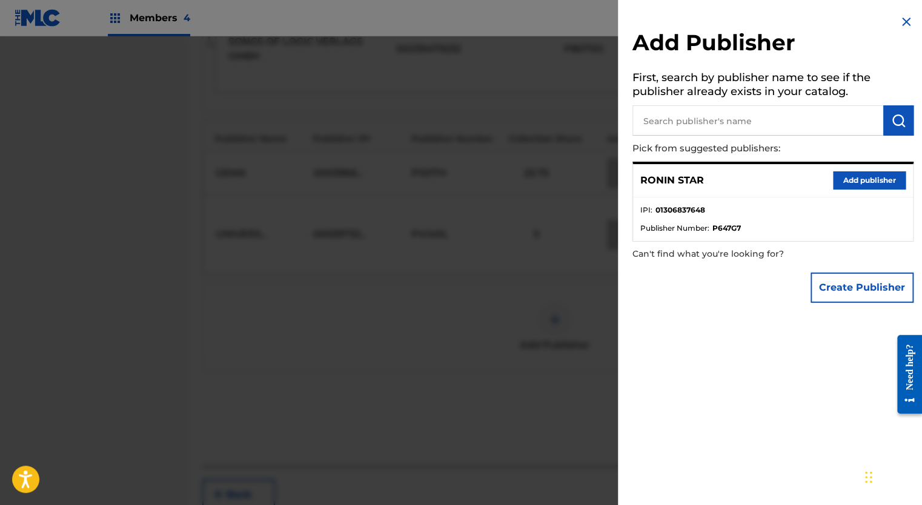
click at [858, 182] on button "Add publisher" at bounding box center [869, 181] width 73 height 18
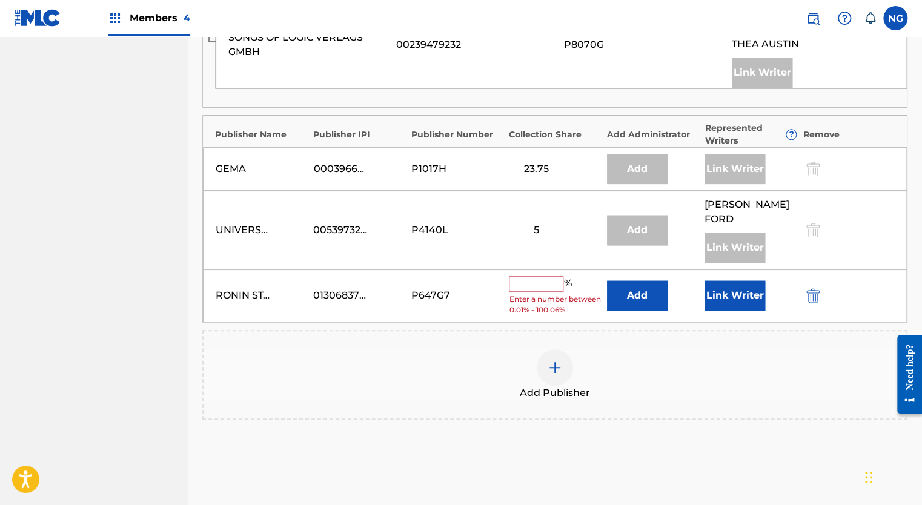
scroll to position [710, 0]
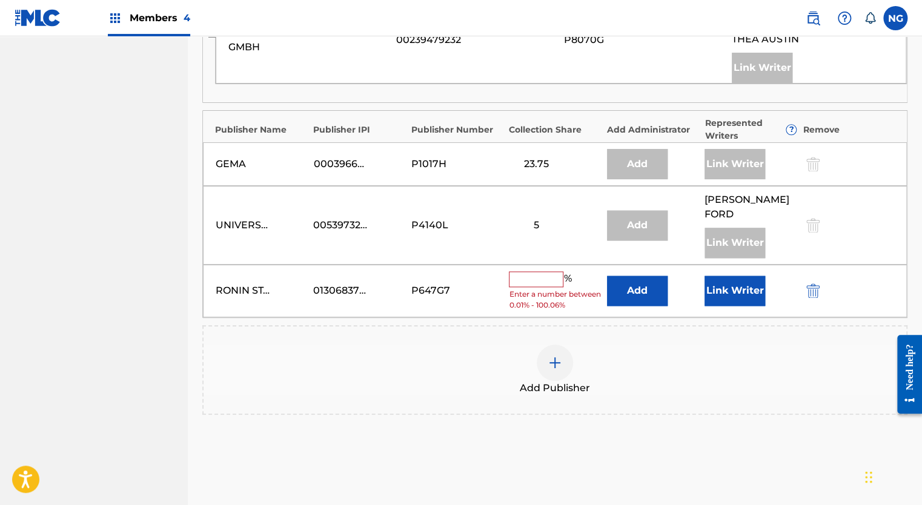
click at [533, 272] on input "text" at bounding box center [536, 280] width 55 height 16
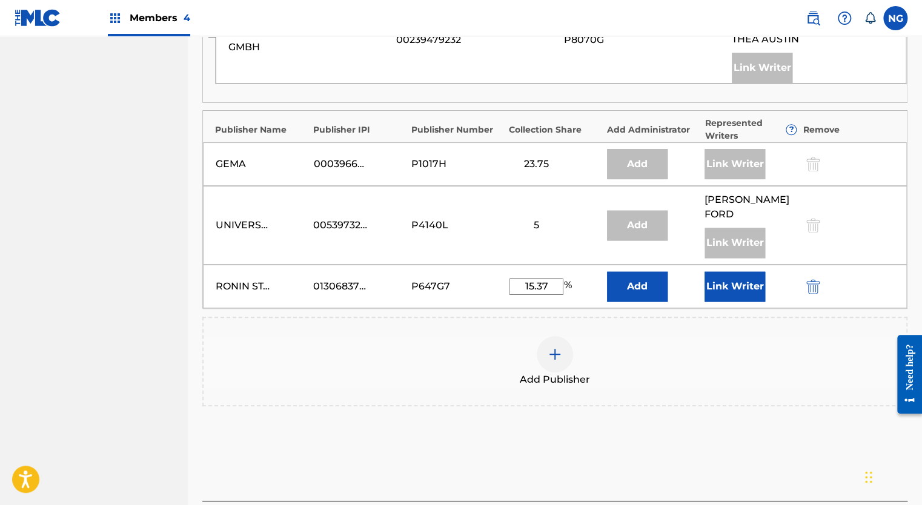
type input "15.37"
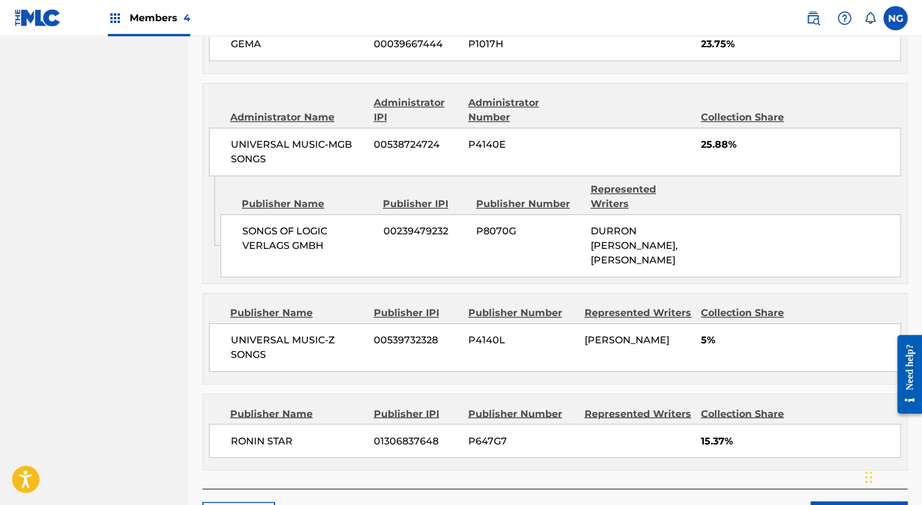
scroll to position [819, 0]
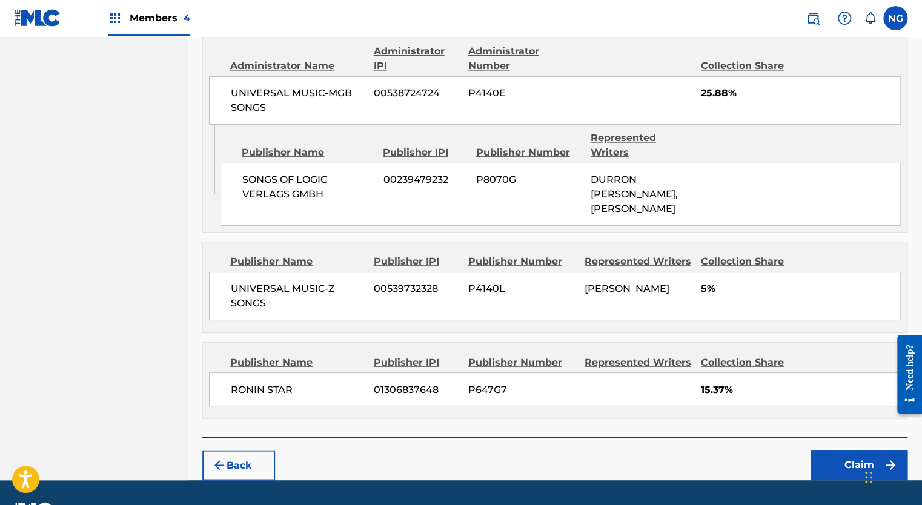
click at [852, 450] on button "Claim" at bounding box center [859, 465] width 97 height 30
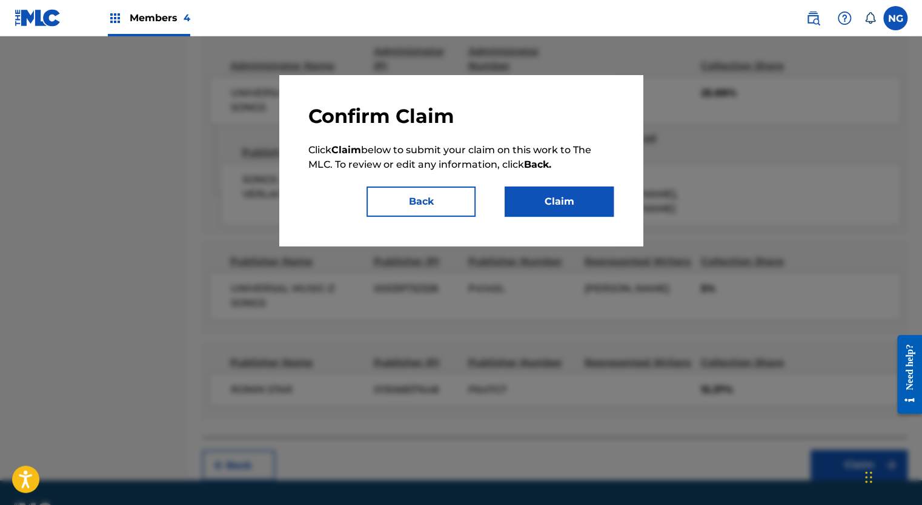
click at [575, 206] on button "Claim" at bounding box center [559, 202] width 109 height 30
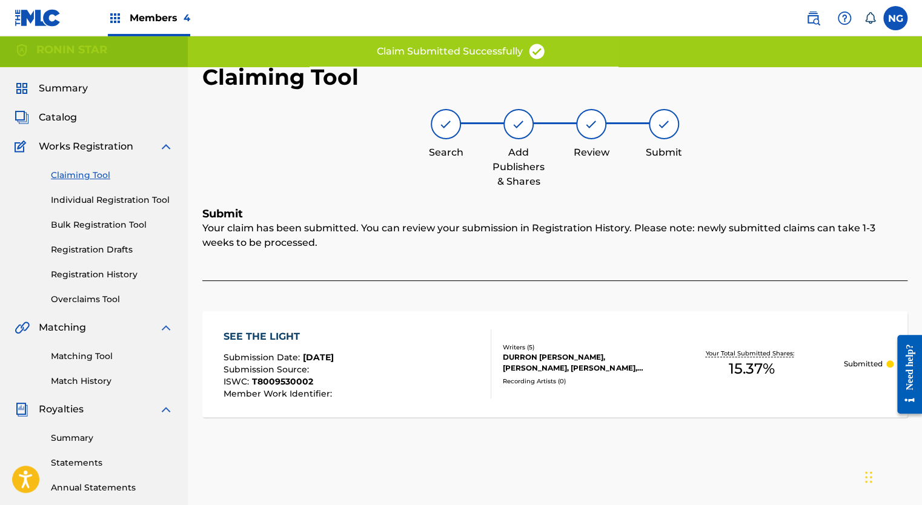
scroll to position [0, 0]
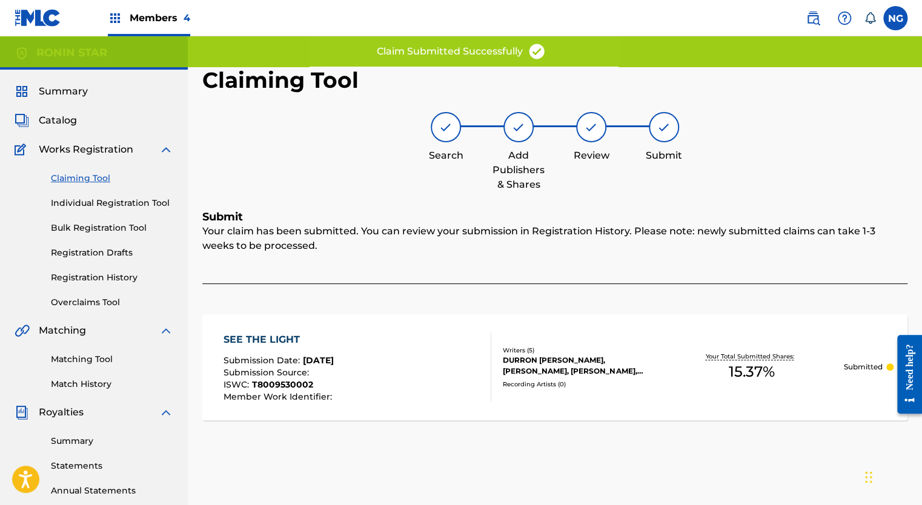
click at [82, 172] on link "Claiming Tool" at bounding box center [112, 178] width 122 height 13
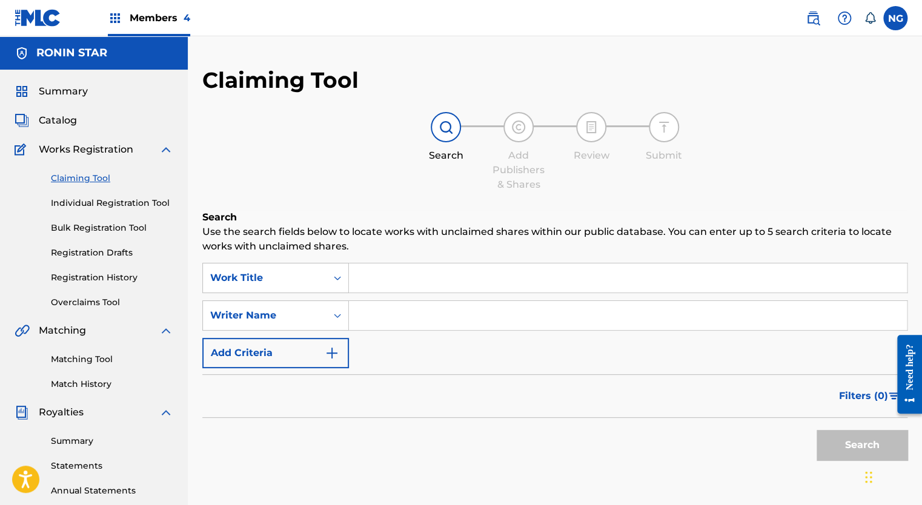
click at [419, 319] on input "Search Form" at bounding box center [628, 315] width 558 height 29
type input "durron butler"
click at [844, 445] on button "Search" at bounding box center [862, 445] width 91 height 30
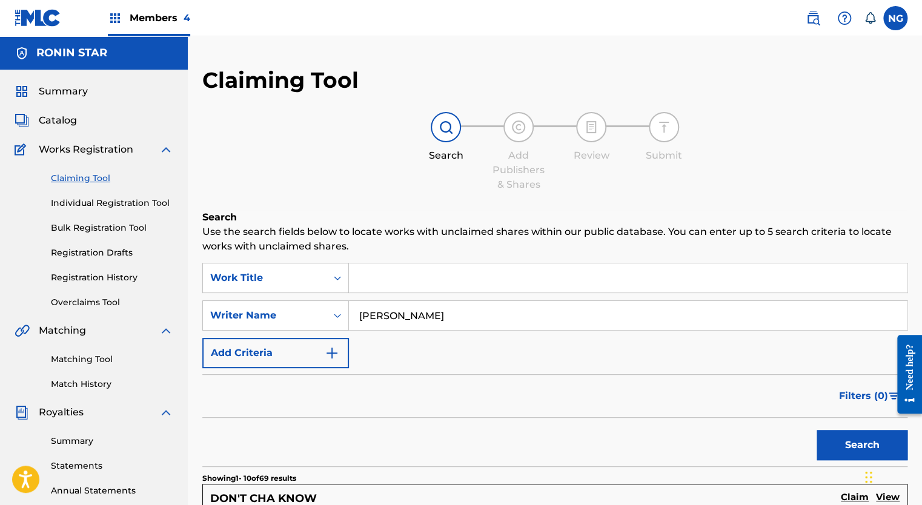
click at [900, 414] on div "Need help?" at bounding box center [910, 374] width 25 height 79
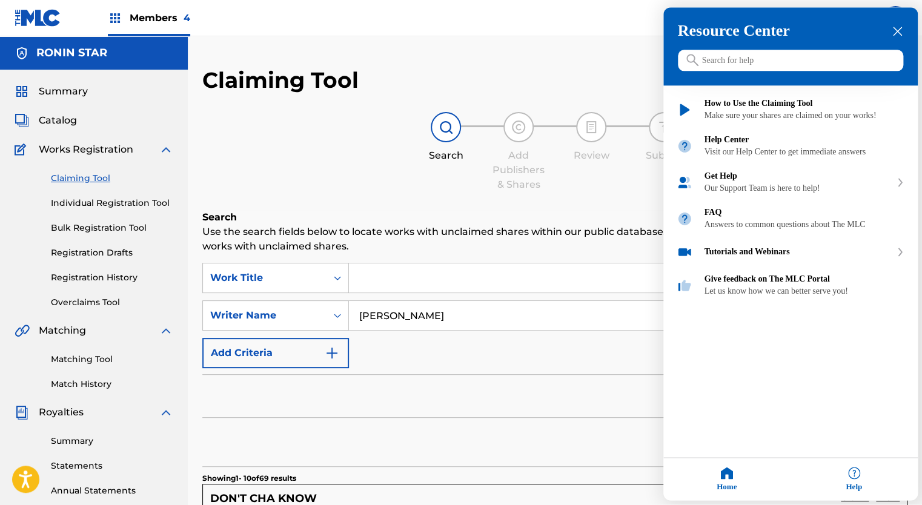
click at [450, 424] on div at bounding box center [461, 252] width 922 height 505
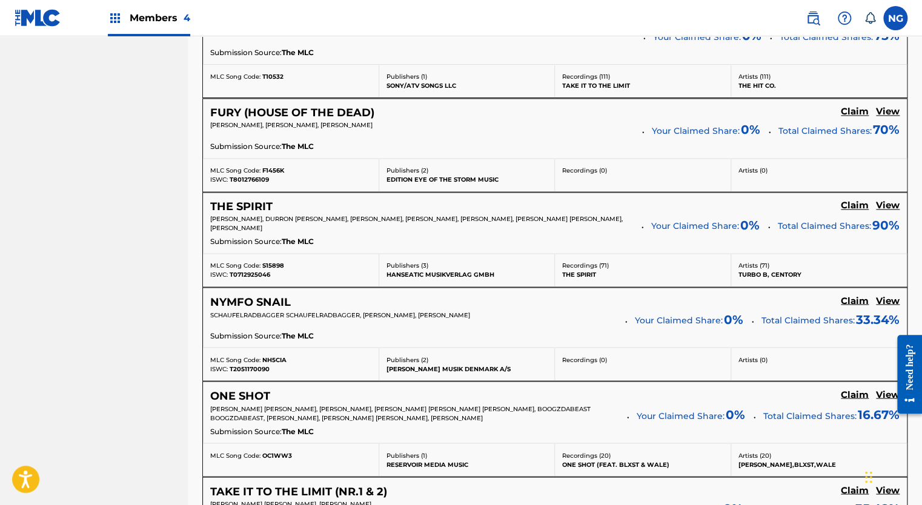
scroll to position [1099, 0]
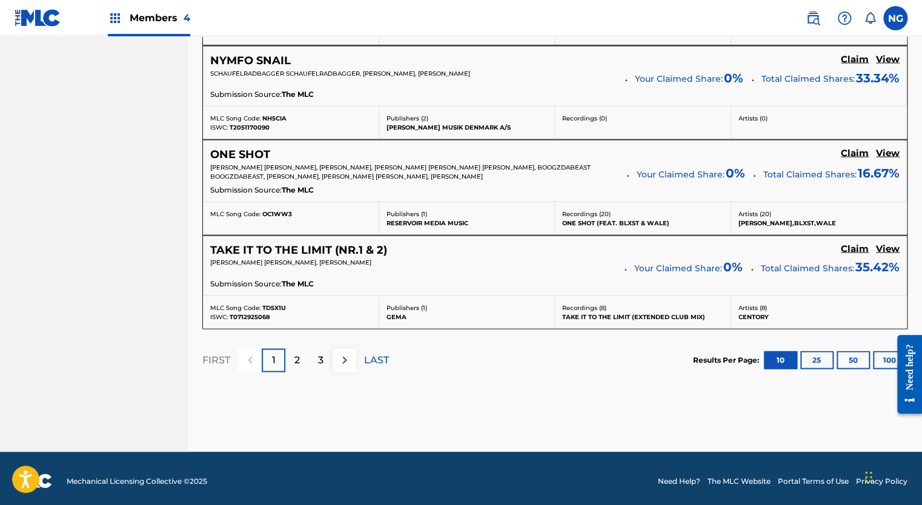
click at [377, 357] on p "LAST" at bounding box center [376, 360] width 25 height 15
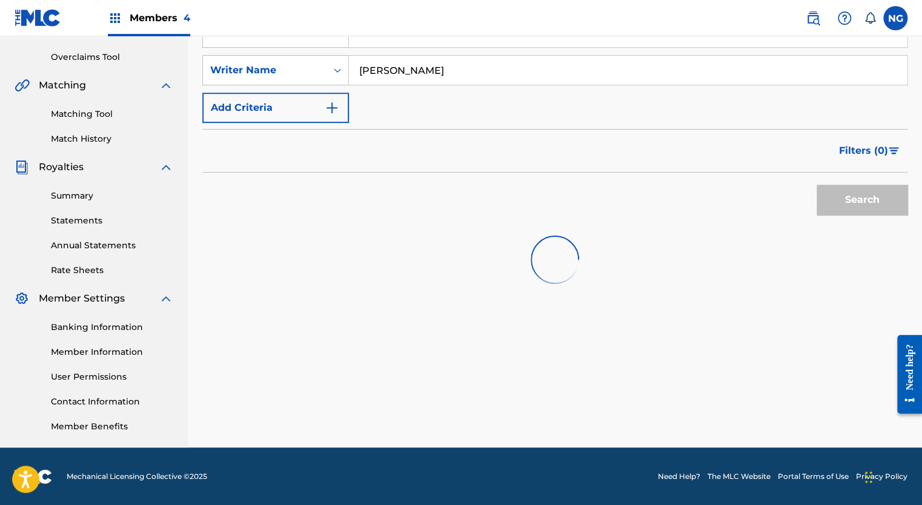
scroll to position [1001, 0]
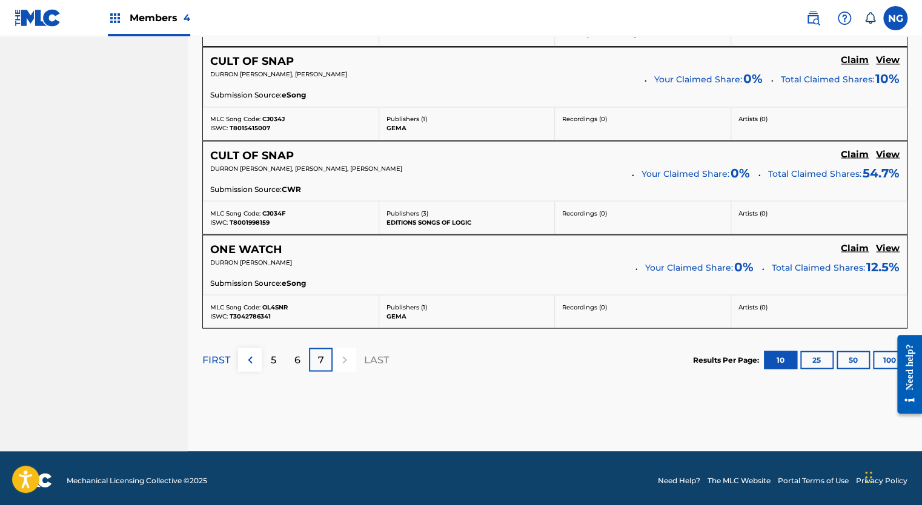
click at [278, 352] on div "5" at bounding box center [274, 360] width 24 height 24
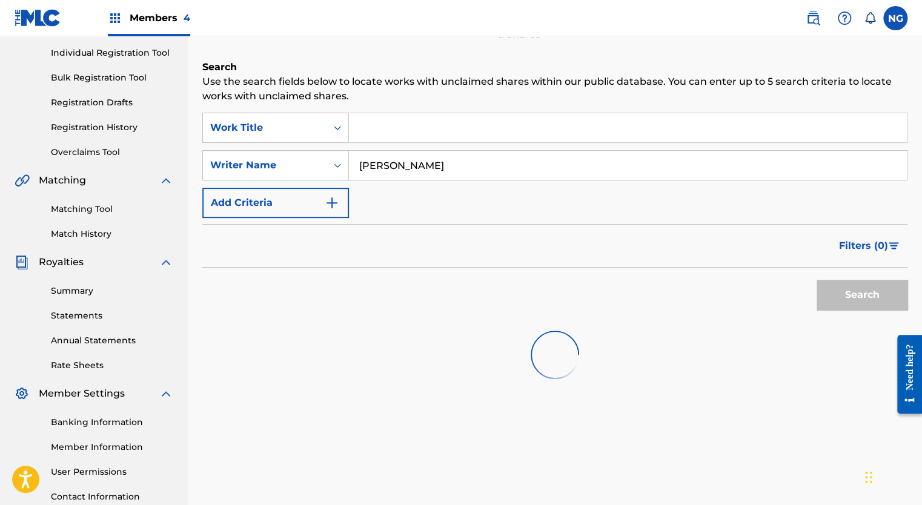
scroll to position [152, 0]
click at [468, 331] on div at bounding box center [554, 354] width 705 height 78
click at [436, 162] on input "durron butler" at bounding box center [628, 164] width 558 height 29
click at [589, 184] on div "SearchWithCriteriadf590c69-903b-4c81-892f-5d13f62ed684 Work Title SearchWithCri…" at bounding box center [554, 164] width 705 height 105
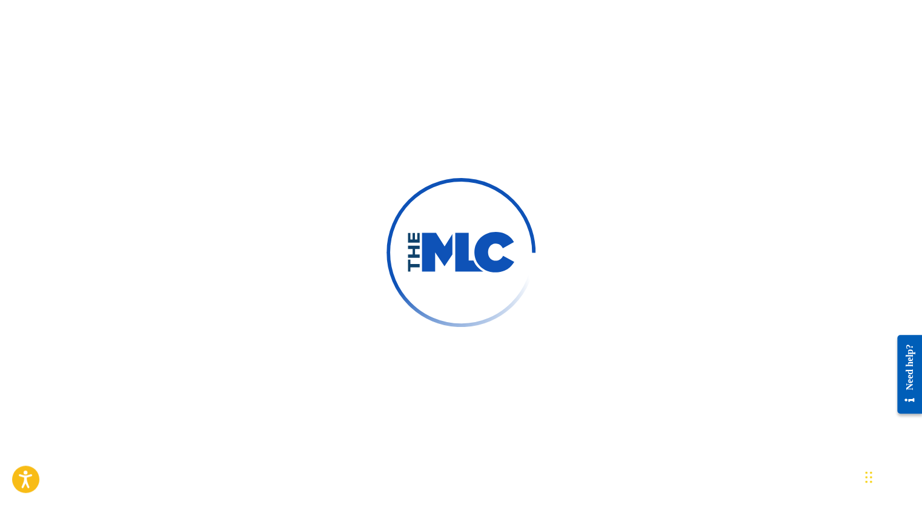
click at [436, 143] on div at bounding box center [461, 252] width 922 height 505
